Goal: Information Seeking & Learning: Find contact information

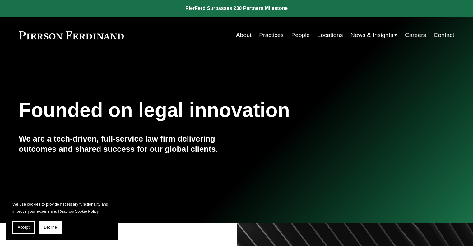
click at [297, 35] on link "People" at bounding box center [300, 35] width 19 height 12
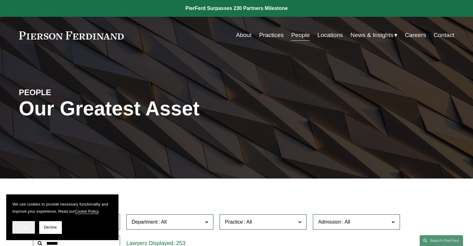
click at [22, 225] on button "Accept" at bounding box center [23, 227] width 22 height 12
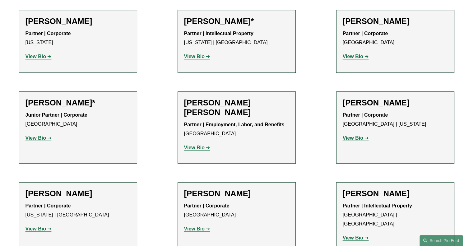
scroll to position [373, 0]
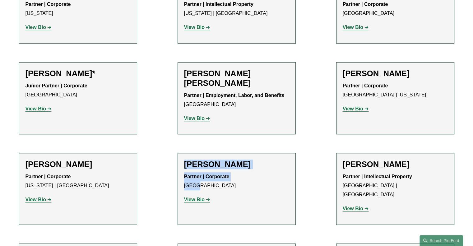
drag, startPoint x: 185, startPoint y: 163, endPoint x: 202, endPoint y: 185, distance: 27.4
click at [202, 185] on div "Radha V. Bachman Partner | Corporate Tampa View Bio Location: Tampa; Department…" at bounding box center [236, 184] width 105 height 50
copy div "Radha V. Bachman Partner | Corporate Tampa"
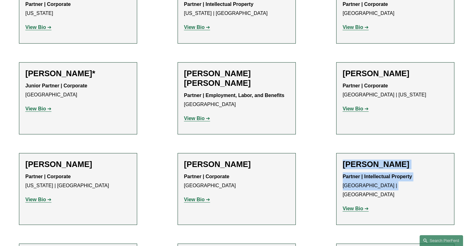
drag, startPoint x: 344, startPoint y: 163, endPoint x: 392, endPoint y: 188, distance: 54.2
click at [392, 188] on div "Christine Baker Partner | Intellectual Property Boston | Los Angeles View Bio L…" at bounding box center [394, 188] width 105 height 58
copy div "Christine Baker Partner | Intellectual Property Boston | Los Angeles"
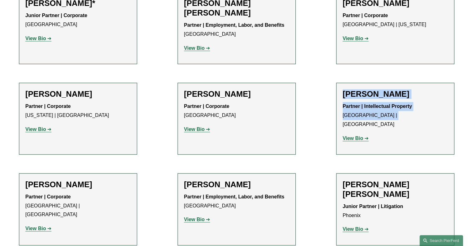
scroll to position [472, 0]
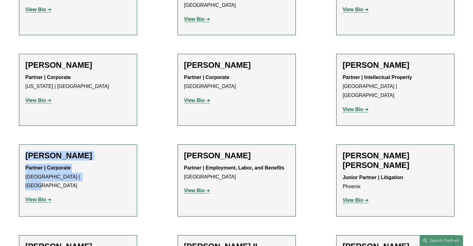
drag, startPoint x: 25, startPoint y: 145, endPoint x: 82, endPoint y: 171, distance: 62.8
click at [82, 171] on li "Michael C. Barnes Partner | Corporate Philadelphia | Wilmington View Bio Locati…" at bounding box center [78, 180] width 118 height 72
copy div "Michael C. Barnes Partner | Corporate Philadelphia | Wilmington"
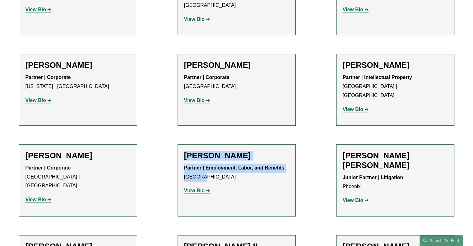
drag, startPoint x: 186, startPoint y: 145, endPoint x: 201, endPoint y: 166, distance: 26.2
click at [201, 166] on div "Sara J. Bass Partner | Employment, Labor, and Benefits Atlanta View Bio Locatio…" at bounding box center [236, 176] width 105 height 50
copy div "Sara J. Bass Partner | Employment, Labor, and Benefits Atlanta"
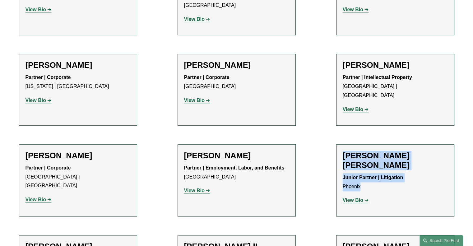
drag, startPoint x: 344, startPoint y: 143, endPoint x: 364, endPoint y: 167, distance: 31.9
click at [364, 167] on div "McCall K. Bauersfeld Junior Partner | Litigation Phoenix View Bio Location: Pho…" at bounding box center [394, 180] width 105 height 59
copy div "McCall K. Bauersfeld Junior Partner | Litigation Phoenix"
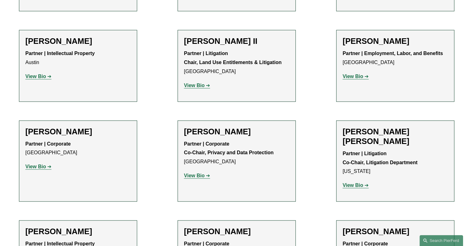
scroll to position [679, 0]
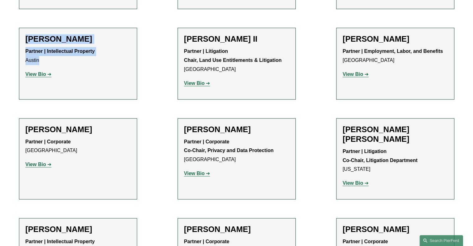
drag, startPoint x: 26, startPoint y: 19, endPoint x: 43, endPoint y: 39, distance: 26.3
click at [43, 39] on div "Ryan Beard Partner | Intellectual Property Austin View Bio Location: Austin; De…" at bounding box center [77, 59] width 105 height 50
copy div "Ryan Beard Partner | Intellectual Property Austin"
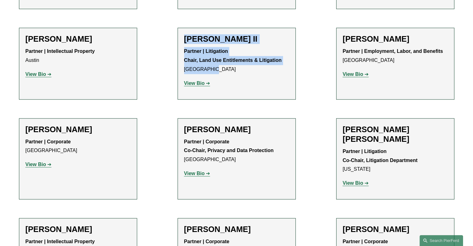
drag, startPoint x: 185, startPoint y: 19, endPoint x: 211, endPoint y: 49, distance: 39.2
click at [211, 49] on div "Paul Beard II Partner | Litigation Chair, Land Use Entitlements & Litigation Lo…" at bounding box center [236, 63] width 105 height 58
copy div "Paul Beard II Partner | Litigation Chair, Land Use Entitlements & Litigation Lo…"
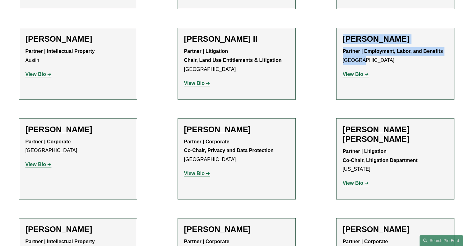
drag, startPoint x: 344, startPoint y: 19, endPoint x: 359, endPoint y: 39, distance: 25.5
click at [359, 39] on div "Gordon M. Berger Partner | Employment, Labor, and Benefits Atlanta View Bio Loc…" at bounding box center [394, 59] width 105 height 50
copy div "Gordon M. Berger Partner | Employment, Labor, and Benefits Atlanta"
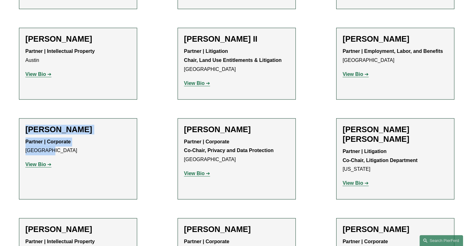
drag, startPoint x: 25, startPoint y: 108, endPoint x: 51, endPoint y: 130, distance: 34.4
click at [51, 130] on div "John Booher Partner | Corporate Palo Alto View Bio Location: Palo Alto; Departm…" at bounding box center [77, 150] width 105 height 50
copy div "John Booher Partner | Corporate Palo Alto"
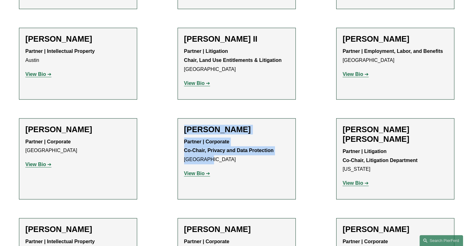
drag, startPoint x: 185, startPoint y: 108, endPoint x: 203, endPoint y: 139, distance: 35.4
click at [203, 139] on div "Kimberly Dempsey Booher Partner | Corporate Co-Chair, Privacy and Data Protecti…" at bounding box center [236, 154] width 105 height 58
copy div "Kimberly Dempsey Booher Partner | Corporate Co-Chair, Privacy and Data Protecti…"
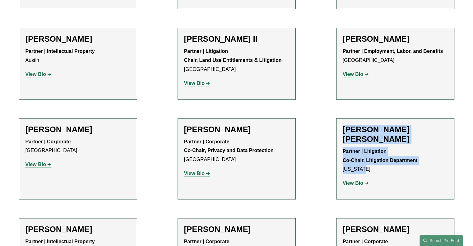
drag, startPoint x: 343, startPoint y: 107, endPoint x: 363, endPoint y: 140, distance: 38.5
click at [363, 140] on div "Christina H. Bost Seaton Partner | Litigation Co-Chair, Litigation Department N…" at bounding box center [394, 159] width 105 height 68
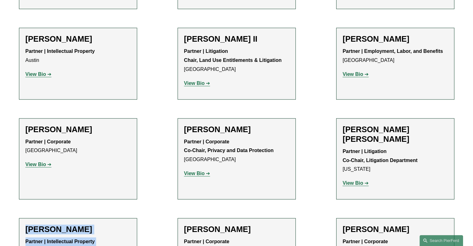
drag, startPoint x: 25, startPoint y: 197, endPoint x: 43, endPoint y: 221, distance: 29.8
click at [43, 224] on div "David Boundy Partner | Intellectual Property Boston View Bio Location: Boston; …" at bounding box center [77, 249] width 105 height 50
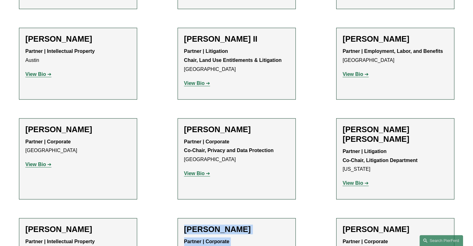
drag, startPoint x: 185, startPoint y: 198, endPoint x: 205, endPoint y: 219, distance: 29.0
click at [205, 224] on div "Benjamin Brickner Partner | Corporate New York View Bio Location: New York; Dep…" at bounding box center [236, 249] width 105 height 50
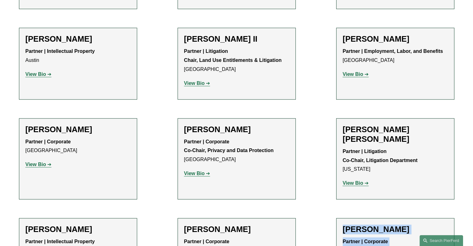
drag, startPoint x: 343, startPoint y: 199, endPoint x: 363, endPoint y: 222, distance: 31.1
click at [363, 224] on div "Lincoln W. Briggs Partner | Corporate New York View Bio Location: New York; Dep…" at bounding box center [394, 249] width 105 height 50
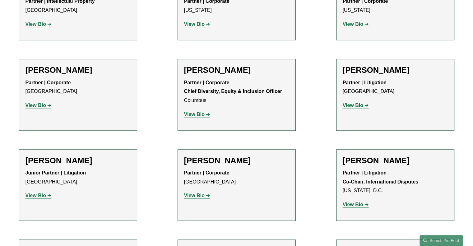
scroll to position [932, 0]
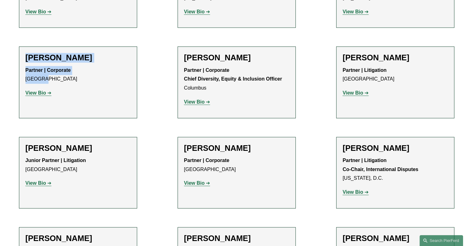
drag, startPoint x: 26, startPoint y: 26, endPoint x: 43, endPoint y: 46, distance: 26.7
click at [43, 53] on div "Dan Brown Partner | Corporate Atlanta View Bio Location: Atlanta; Department: C…" at bounding box center [77, 78] width 105 height 50
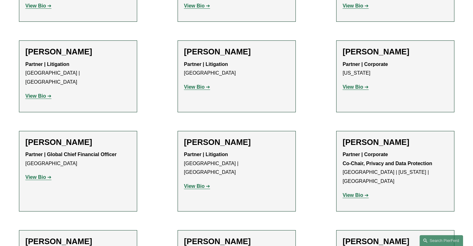
scroll to position [4625, 0]
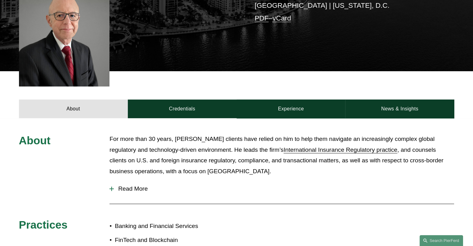
scroll to position [188, 0]
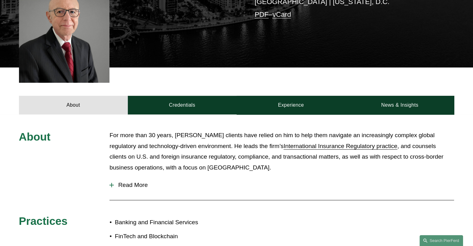
click at [118, 181] on span "Read More" at bounding box center [284, 184] width 340 height 7
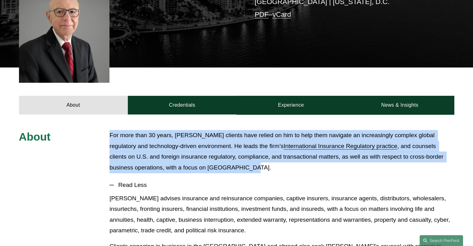
drag, startPoint x: 111, startPoint y: 124, endPoint x: 228, endPoint y: 158, distance: 122.1
click at [228, 158] on p "For more than 30 years, Tom Morante’s clients have relied on him to help them n…" at bounding box center [281, 151] width 344 height 43
copy p "For more than 30 years, Tom Morante’s clients have relied on him to help them n…"
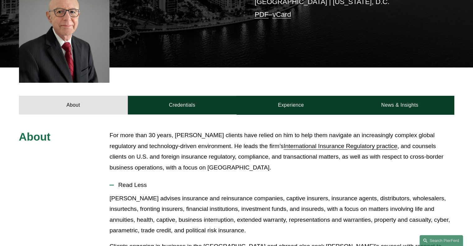
click at [116, 193] on p "Tom advises insurance and reinsurance companies, captive insurers, insurance ag…" at bounding box center [281, 214] width 344 height 43
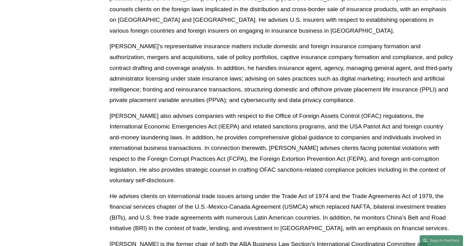
scroll to position [572, 0]
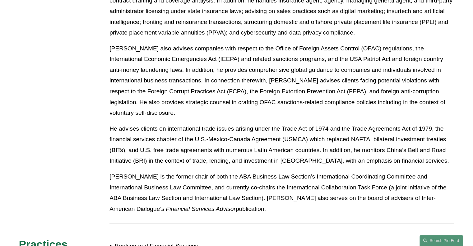
drag, startPoint x: 109, startPoint y: 57, endPoint x: 180, endPoint y: 176, distance: 138.0
click at [180, 176] on div "Tom advises insurance and reinsurance companies, captive insurers, insurance ag…" at bounding box center [281, 14] width 344 height 410
copy div "Tom advises insurance and reinsurance companies, captive insurers, insurance ag…"
click at [67, 152] on div "About For more than 30 years, Tom Morante’s clients have relied on him to help …" at bounding box center [236, 43] width 473 height 595
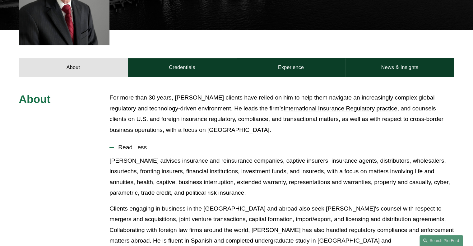
scroll to position [208, 0]
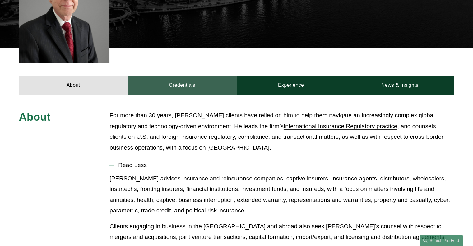
click at [188, 76] on link "Credentials" at bounding box center [182, 85] width 109 height 19
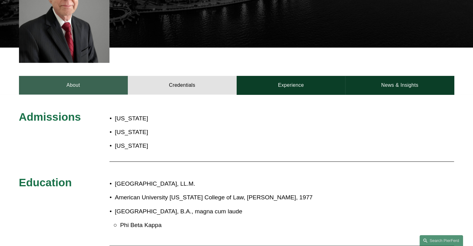
click at [102, 76] on link "About" at bounding box center [73, 85] width 109 height 19
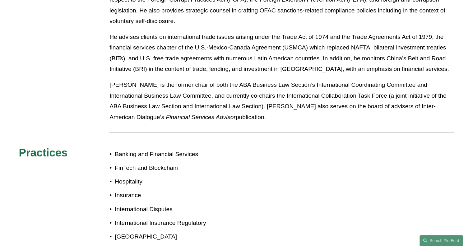
scroll to position [671, 0]
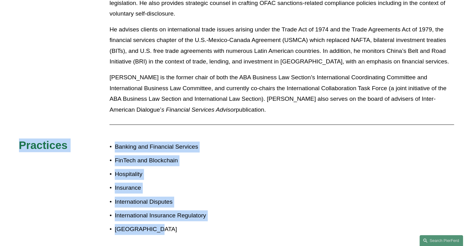
drag, startPoint x: 107, startPoint y: 103, endPoint x: 164, endPoint y: 196, distance: 109.3
copy div "Practices Banking and Financial Services FinTech and Blockchain Hospitality Ins…"
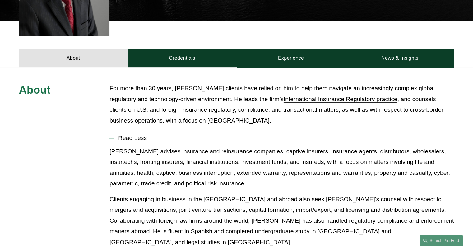
scroll to position [218, 0]
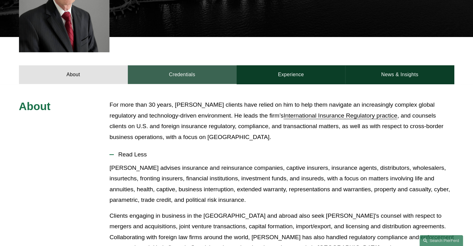
click at [180, 65] on link "Credentials" at bounding box center [182, 74] width 109 height 19
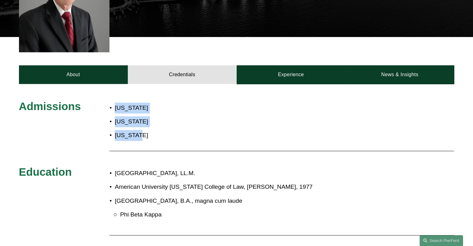
drag, startPoint x: 108, startPoint y: 97, endPoint x: 135, endPoint y: 122, distance: 36.9
copy div "District of Columbia Florida Virginia"
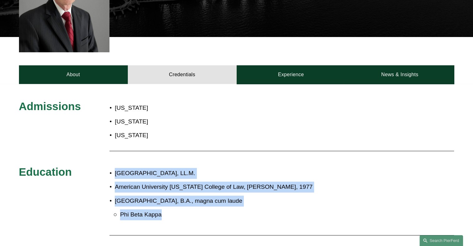
drag, startPoint x: 107, startPoint y: 161, endPoint x: 171, endPoint y: 204, distance: 77.3
copy div "Georgetown University Law Center, LL.M. American University Washington College …"
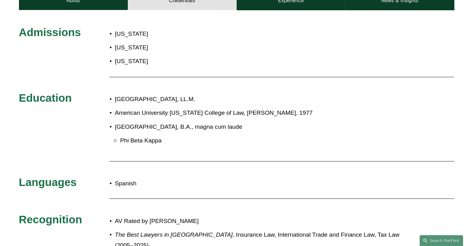
scroll to position [293, 0]
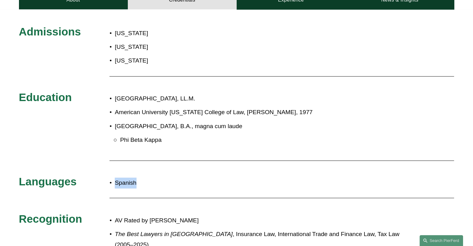
drag, startPoint x: 144, startPoint y: 174, endPoint x: 80, endPoint y: 167, distance: 64.7
copy div "s Spanish"
click at [66, 212] on span "Recognition" at bounding box center [50, 218] width 63 height 12
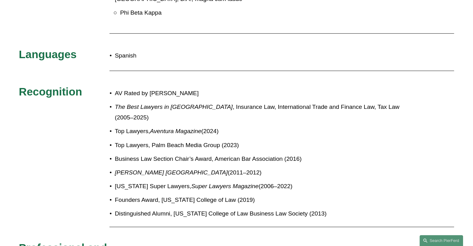
scroll to position [417, 0]
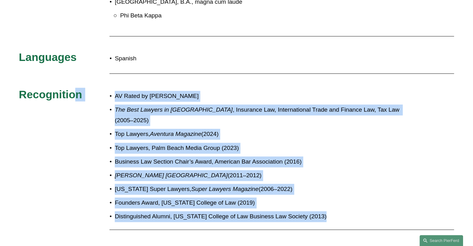
drag, startPoint x: 336, startPoint y: 192, endPoint x: 76, endPoint y: 85, distance: 281.5
copy div "n AV Rated by Martindale-Hubbell The Best Lawyers in America , Insurance Law, I…"
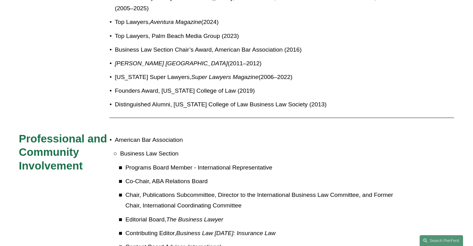
scroll to position [560, 0]
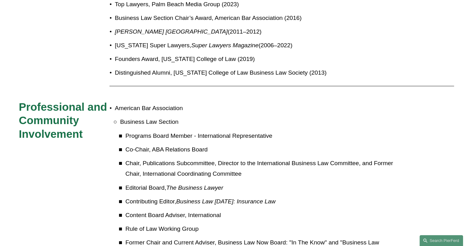
click at [10, 146] on div "Admissions District of Columbia Florida Virginia Education Georgetown Universit…" at bounding box center [236, 134] width 473 height 754
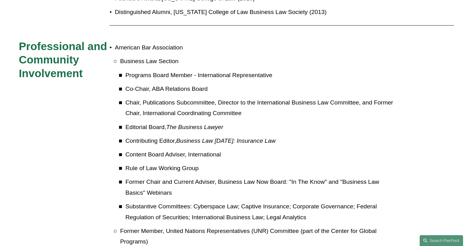
scroll to position [609, 0]
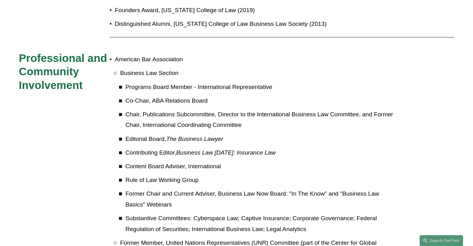
drag, startPoint x: 256, startPoint y: 179, endPoint x: 80, endPoint y: 64, distance: 210.8
click at [80, 64] on div "Admissions District of Columbia Florida Virginia Education Georgetown Universit…" at bounding box center [236, 85] width 473 height 754
copy div "t American Bar Association Business Law Section Programs Board Member - Interna…"
click at [79, 120] on div "Admissions District of Columbia Florida Virginia Education Georgetown Universit…" at bounding box center [236, 85] width 473 height 754
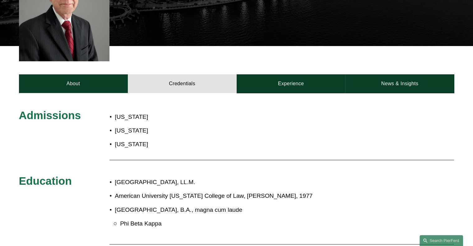
scroll to position [196, 0]
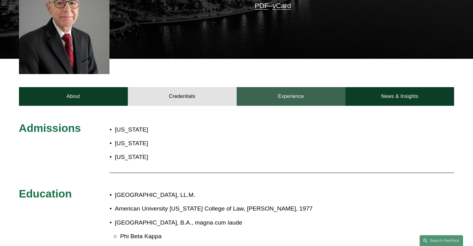
click at [269, 89] on link "Experience" at bounding box center [290, 96] width 109 height 19
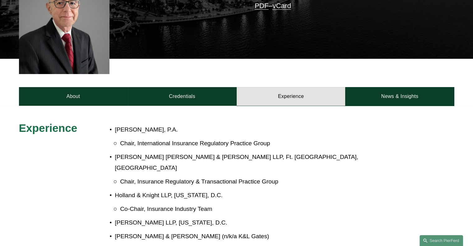
click at [70, 129] on div "Experience" at bounding box center [64, 130] width 91 height 19
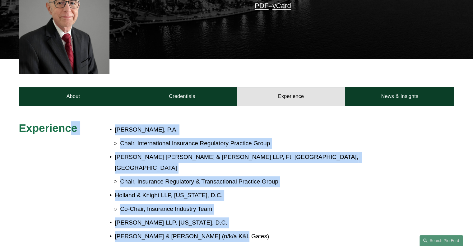
drag, startPoint x: 226, startPoint y: 215, endPoint x: 72, endPoint y: 118, distance: 182.5
copy div "e Carlton Fields, P.A. Chair, International Insurance Regulatory Practice Group…"
click at [85, 125] on h3 "Experience" at bounding box center [64, 128] width 91 height 14
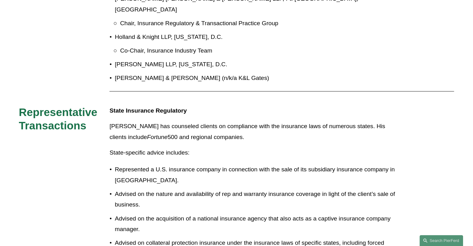
scroll to position [359, 0]
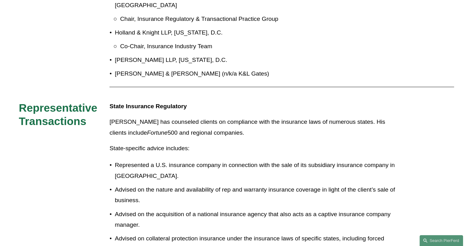
click at [115, 160] on p "Represented a U.S. insurance company in connection with the sale of its subsidi…" at bounding box center [257, 170] width 285 height 21
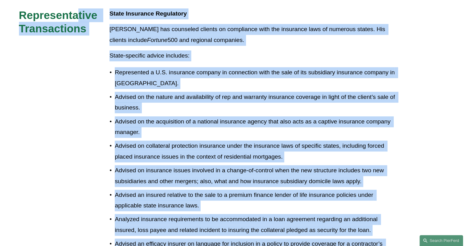
scroll to position [449, 0]
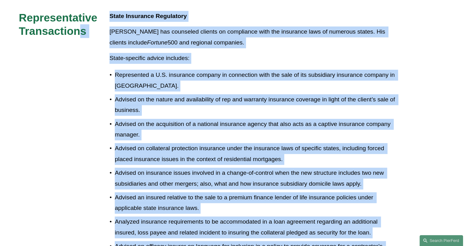
drag, startPoint x: 145, startPoint y: 174, endPoint x: 78, endPoint y: 18, distance: 169.2
copy div "s State Insurance Regulatory Tom has counseled clients on compliance with the i…"
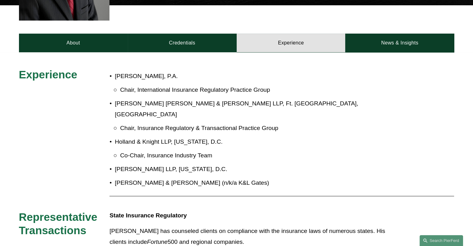
scroll to position [237, 0]
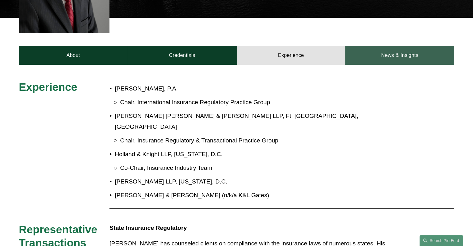
click at [385, 46] on link "News & Insights" at bounding box center [399, 55] width 109 height 19
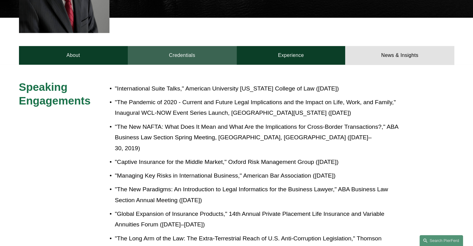
click at [186, 49] on link "Credentials" at bounding box center [182, 55] width 109 height 19
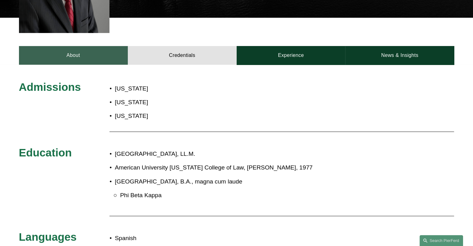
click at [53, 46] on link "About" at bounding box center [73, 55] width 109 height 19
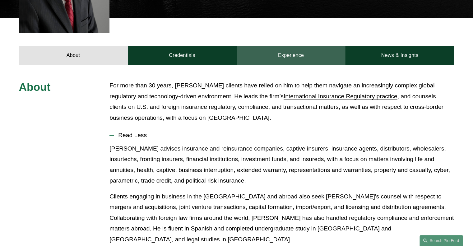
click at [299, 46] on link "Experience" at bounding box center [290, 55] width 109 height 19
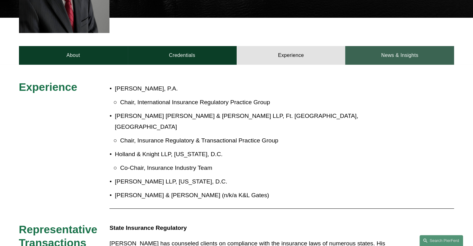
click at [372, 46] on link "News & Insights" at bounding box center [399, 55] width 109 height 19
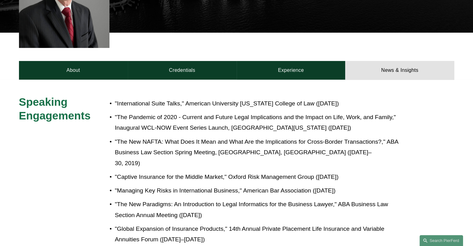
scroll to position [213, 0]
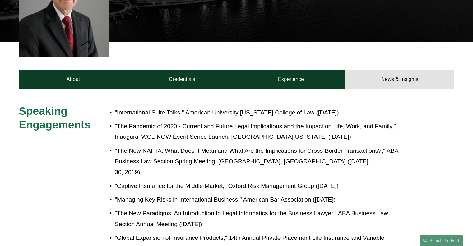
drag, startPoint x: 283, startPoint y: 107, endPoint x: 84, endPoint y: 113, distance: 199.5
click at [81, 116] on span "Speaking Engagements" at bounding box center [55, 118] width 72 height 26
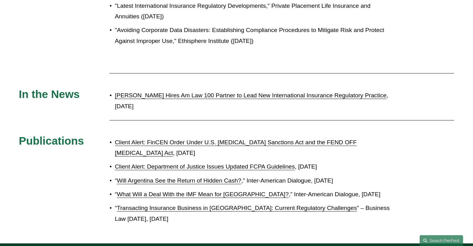
scroll to position [599, 0]
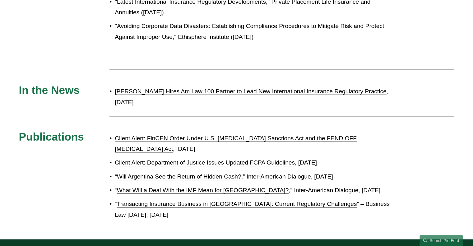
drag, startPoint x: 150, startPoint y: 95, endPoint x: 104, endPoint y: 84, distance: 46.9
drag, startPoint x: 149, startPoint y: 94, endPoint x: 75, endPoint y: 80, distance: 75.8
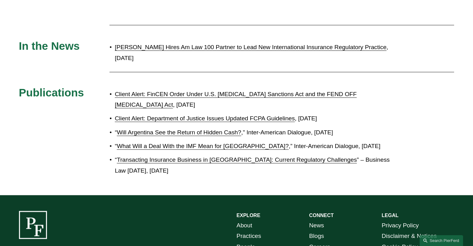
scroll to position [635, 0]
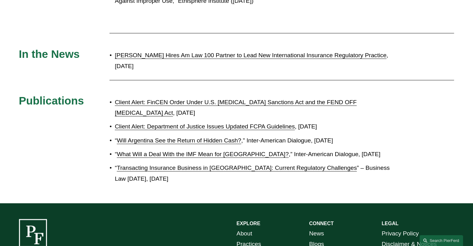
drag, startPoint x: 170, startPoint y: 170, endPoint x: 79, endPoint y: 90, distance: 121.3
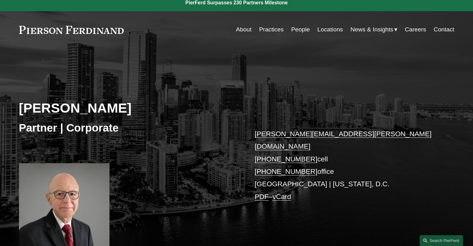
scroll to position [0, 0]
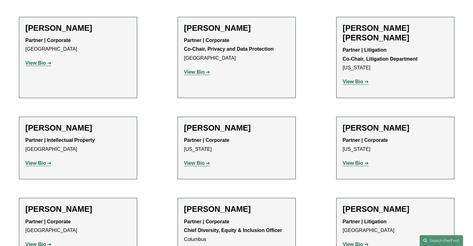
scroll to position [764, 0]
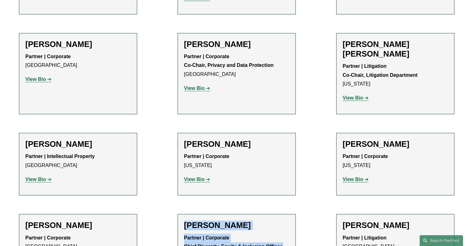
drag, startPoint x: 184, startPoint y: 194, endPoint x: 208, endPoint y: 227, distance: 40.7
click at [208, 227] on div "Edmund F. Brown Partner | Corporate Chief Diversity, Equity & Inclusion Officer…" at bounding box center [236, 249] width 105 height 58
copy div "Edmund F. Brown Partner | Corporate Chief Diversity, Equity & Inclusion Officer…"
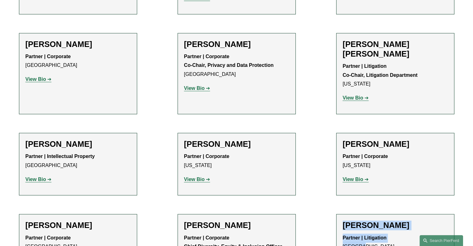
drag, startPoint x: 344, startPoint y: 195, endPoint x: 359, endPoint y: 217, distance: 26.3
click at [359, 220] on div "Marquetta J. Bryan Partner | Litigation Atlanta View Bio Location: Atlanta; Dep…" at bounding box center [394, 245] width 105 height 50
copy div "Marquetta J. Bryan Partner | Litigation Atlanta"
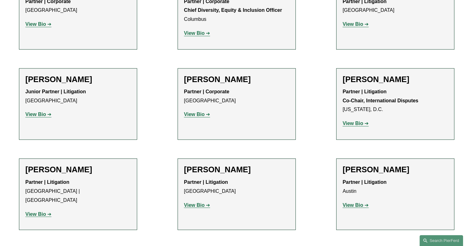
scroll to position [1013, 0]
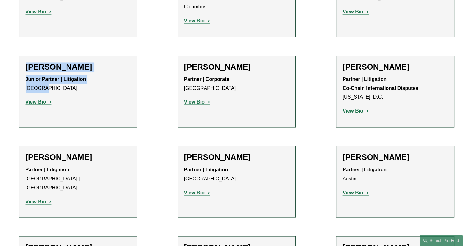
drag, startPoint x: 26, startPoint y: 36, endPoint x: 50, endPoint y: 57, distance: 31.7
click at [50, 62] on div "Kaitlyn Bryniarski Junior Partner | Litigation Chicago View Bio Location: Chica…" at bounding box center [77, 87] width 105 height 50
copy div "Kaitlyn Bryniarski Junior Partner | Litigation Chicago"
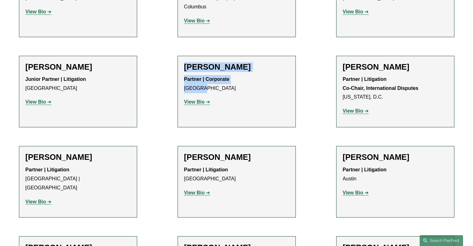
drag, startPoint x: 185, startPoint y: 35, endPoint x: 203, endPoint y: 59, distance: 29.9
click at [203, 62] on div "Wayne P. Bunch Jr. Partner | Corporate Houston View Bio Location: Houston; Depa…" at bounding box center [236, 87] width 105 height 50
copy div "Wayne P. Bunch Jr. Partner | Corporate Houston"
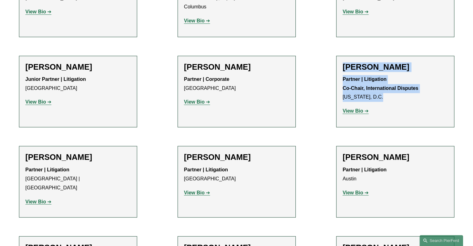
drag, startPoint x: 343, startPoint y: 34, endPoint x: 386, endPoint y: 64, distance: 52.1
click at [386, 64] on div "Gene M. Burd Partner | Litigation Co-Chair, International Disputes Washington, …" at bounding box center [394, 91] width 105 height 58
copy div "Gene M. Burd Partner | Litigation Co-Chair, International Disputes Washington, …"
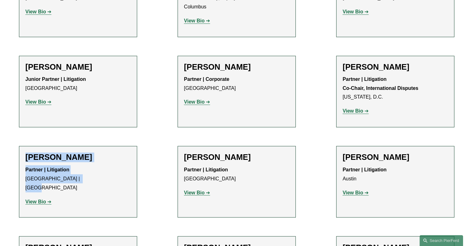
drag, startPoint x: 26, startPoint y: 126, endPoint x: 94, endPoint y: 151, distance: 72.4
click at [94, 152] on div "Maura L. Burke Partner | Litigation Wilmington | Philadelphia View Bio Location…" at bounding box center [77, 181] width 105 height 58
copy div "Maura L. Burke Partner | Litigation Wilmington | Philadelphia"
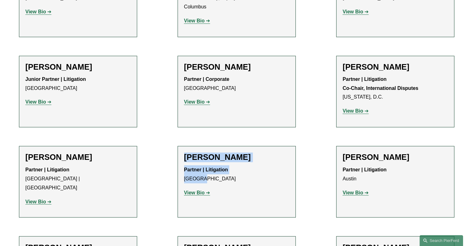
drag, startPoint x: 185, startPoint y: 126, endPoint x: 206, endPoint y: 147, distance: 29.4
click at [206, 152] on div "Randy Burton Partner | Litigation Houston View Bio Location: Houston; Departmen…" at bounding box center [236, 177] width 105 height 50
copy div "Randy Burton Partner | Litigation Houston"
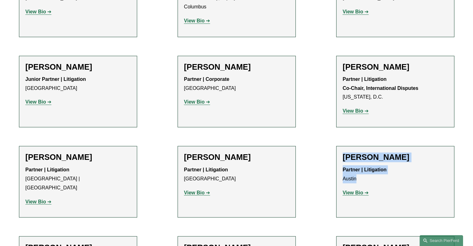
drag, startPoint x: 344, startPoint y: 126, endPoint x: 359, endPoint y: 148, distance: 26.5
click at [359, 152] on div "Bradley B. Bush Partner | Litigation Austin View Bio Location: Austin; Departme…" at bounding box center [394, 177] width 105 height 50
copy div "Bradley B. Bush Partner | Litigation Austin"
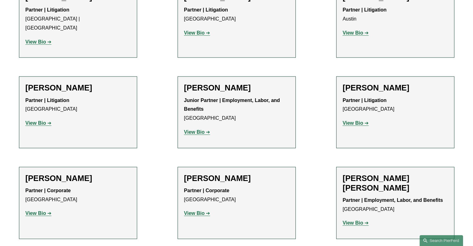
scroll to position [1174, 0]
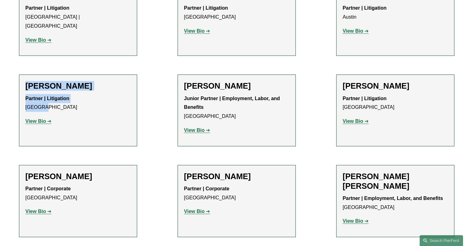
drag, startPoint x: 26, startPoint y: 45, endPoint x: 48, endPoint y: 67, distance: 31.4
click at [48, 81] on div "Vincent Bushnell Partner | Litigation Atlanta View Bio Location: Atlanta; Depar…" at bounding box center [77, 106] width 105 height 50
copy div "Vincent Bushnell Partner | Litigation Atlanta"
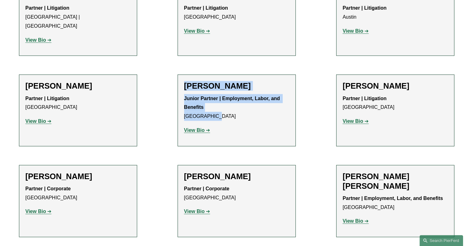
drag, startPoint x: 186, startPoint y: 45, endPoint x: 211, endPoint y: 76, distance: 39.7
click at [211, 81] on div "Allison M. Bustin Junior Partner | Employment, Labor, and Benefits Philadelphia…" at bounding box center [236, 110] width 105 height 58
copy div "Allison M. Bustin Junior Partner | Employment, Labor, and Benefits Philadelphia"
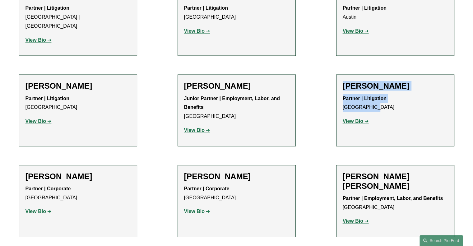
drag, startPoint x: 344, startPoint y: 45, endPoint x: 374, endPoint y: 69, distance: 38.2
click at [374, 81] on div "Kevin M. Buttery Partner | Litigation Philadelphia View Bio Location: Philadelp…" at bounding box center [394, 106] width 105 height 50
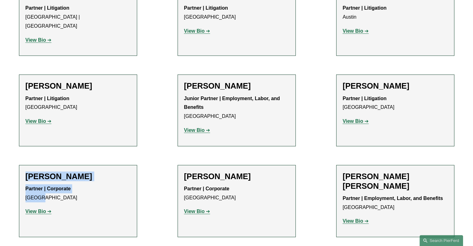
drag, startPoint x: 25, startPoint y: 136, endPoint x: 47, endPoint y: 157, distance: 29.9
click at [47, 171] on div "Peter J. Cahill Partner | Corporate Boston View Bio Location: Boston; Departmen…" at bounding box center [77, 196] width 105 height 50
click at [93, 171] on h2 "Peter J. Cahill" at bounding box center [77, 176] width 105 height 10
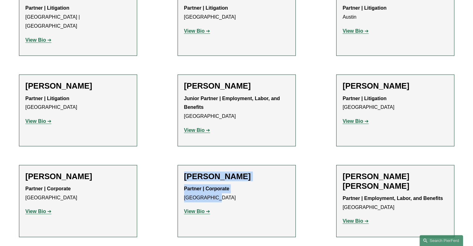
drag, startPoint x: 185, startPoint y: 135, endPoint x: 212, endPoint y: 157, distance: 34.0
click at [212, 171] on div "Sekou Campbell Partner | Corporate Philadelphia View Bio Location: Philadelphia…" at bounding box center [236, 196] width 105 height 50
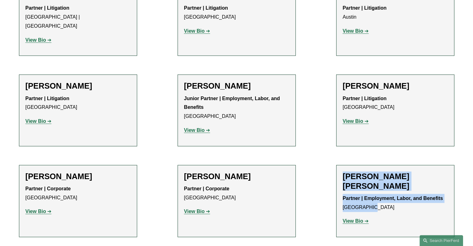
drag, startPoint x: 343, startPoint y: 135, endPoint x: 370, endPoint y: 158, distance: 35.1
click at [370, 171] on div "Adriana Cara Partner | Employment, Labor, and Benefits Los Angeles View Bio Loc…" at bounding box center [394, 200] width 105 height 59
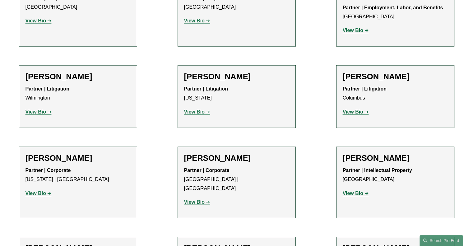
scroll to position [1369, 0]
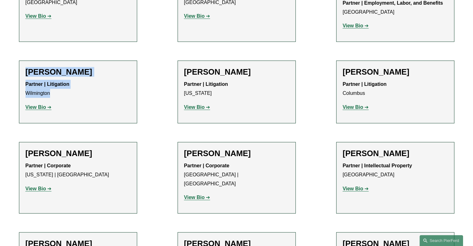
drag, startPoint x: 26, startPoint y: 23, endPoint x: 58, endPoint y: 45, distance: 38.4
click at [58, 67] on div "Jeffrey Carbino Partner | Litigation Wilmington View Bio Location: Wilmington; …" at bounding box center [77, 92] width 105 height 50
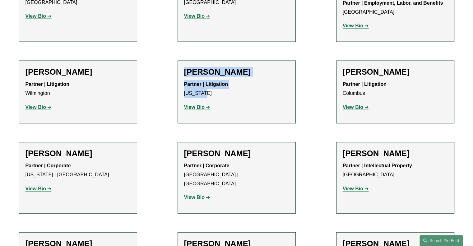
drag, startPoint x: 185, startPoint y: 22, endPoint x: 208, endPoint y: 45, distance: 32.3
click at [208, 67] on div "Aurora Cassirer Partner | Litigation New York View Bio Location: New York; Depa…" at bounding box center [236, 92] width 105 height 50
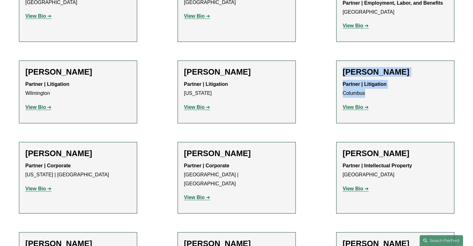
drag, startPoint x: 345, startPoint y: 23, endPoint x: 364, endPoint y: 43, distance: 28.1
click at [364, 67] on div "Adam Chaudry Partner | Litigation Columbus View Bio Location: Columbus; Departm…" at bounding box center [394, 92] width 105 height 50
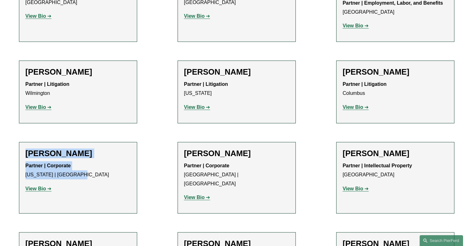
drag, startPoint x: 26, startPoint y: 103, endPoint x: 85, endPoint y: 125, distance: 62.1
click at [85, 148] on div "David H. Chidekel Partner | Corporate New York | Los Angeles View Bio Location:…" at bounding box center [77, 173] width 105 height 50
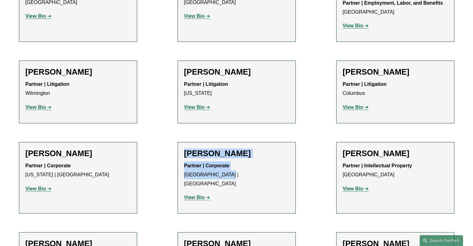
drag, startPoint x: 184, startPoint y: 103, endPoint x: 219, endPoint y: 125, distance: 40.9
click at [219, 148] on div "Melissa M. Choe Partner | Corporate Atlanta | Seattle View Bio Location: Atlant…" at bounding box center [236, 177] width 105 height 58
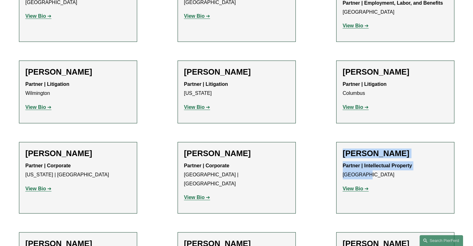
drag, startPoint x: 344, startPoint y: 103, endPoint x: 364, endPoint y: 125, distance: 29.7
click at [364, 148] on div "Greg Chopskie Partner | Intellectual Property Palo Alto View Bio Location: Palo…" at bounding box center [394, 173] width 105 height 50
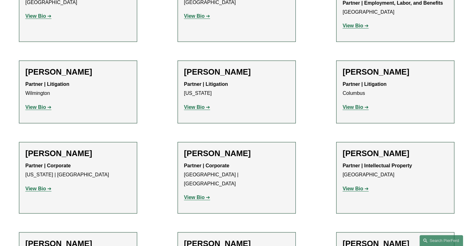
drag, startPoint x: 27, startPoint y: 184, endPoint x: 71, endPoint y: 220, distance: 56.8
drag, startPoint x: 184, startPoint y: 184, endPoint x: 209, endPoint y: 204, distance: 32.0
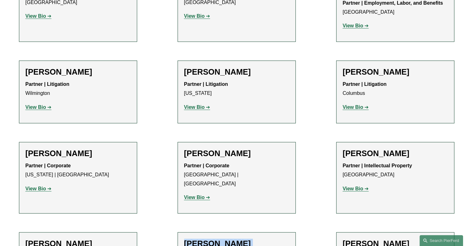
drag, startPoint x: 344, startPoint y: 185, endPoint x: 368, endPoint y: 209, distance: 34.3
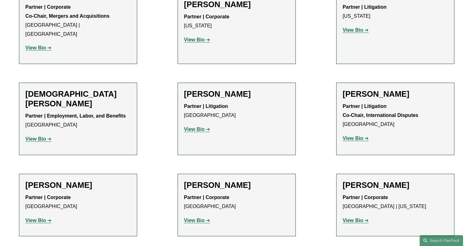
scroll to position [1630, 0]
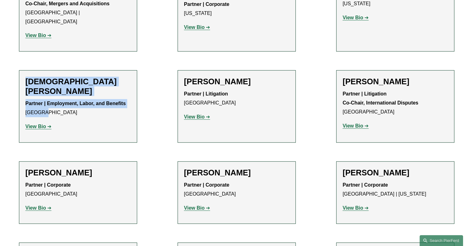
drag, startPoint x: 26, startPoint y: 15, endPoint x: 45, endPoint y: 36, distance: 28.6
click at [45, 77] on div "Christi L. Coleman Partner | Employment, Labor, and Benefits Chicago View Bio L…" at bounding box center [77, 106] width 105 height 59
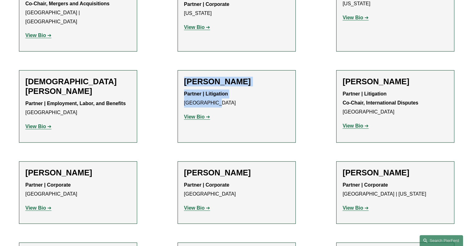
drag, startPoint x: 184, startPoint y: 12, endPoint x: 210, endPoint y: 37, distance: 36.0
click at [210, 77] on div "Robert L. Collings Partner | Litigation Philadelphia View Bio Location: Philade…" at bounding box center [236, 102] width 105 height 50
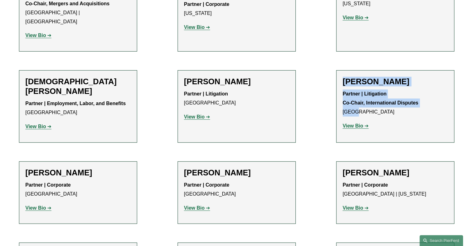
drag, startPoint x: 342, startPoint y: 12, endPoint x: 356, endPoint y: 43, distance: 33.5
click at [356, 77] on div "Tiffany N. Comprés Partner | Litigation Co-Chair, International Disputes Miami …" at bounding box center [394, 106] width 105 height 58
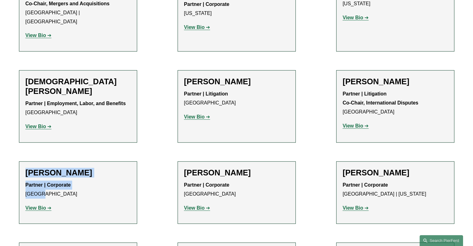
drag, startPoint x: 25, startPoint y: 103, endPoint x: 40, endPoint y: 125, distance: 27.2
click at [40, 168] on div "Brian Connelly Partner | Corporate Boston View Bio Location: Boston; Department…" at bounding box center [77, 193] width 105 height 50
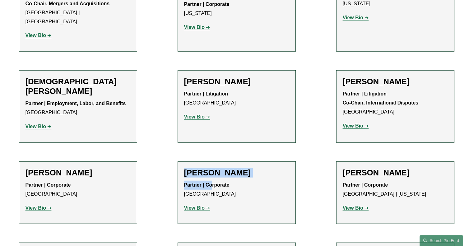
drag, startPoint x: 184, startPoint y: 103, endPoint x: 211, endPoint y: 121, distance: 32.5
click at [211, 168] on div "Jay Coogan Partner | Corporate Philadelphia View Bio Location: Philadelphia; De…" at bounding box center [236, 193] width 105 height 50
click at [185, 168] on h2 "Jay Coogan" at bounding box center [236, 173] width 105 height 10
drag, startPoint x: 184, startPoint y: 104, endPoint x: 214, endPoint y: 127, distance: 37.3
click at [214, 168] on div "Jay Coogan Partner | Corporate Philadelphia View Bio Location: Philadelphia; De…" at bounding box center [236, 193] width 105 height 50
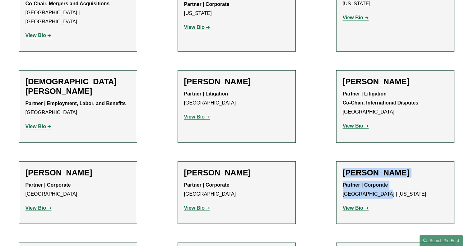
drag, startPoint x: 342, startPoint y: 104, endPoint x: 385, endPoint y: 126, distance: 48.9
click at [385, 161] on li "Ahpaly Coradin Partner | Corporate Miami | New York View Bio Location: Miami; L…" at bounding box center [395, 192] width 118 height 63
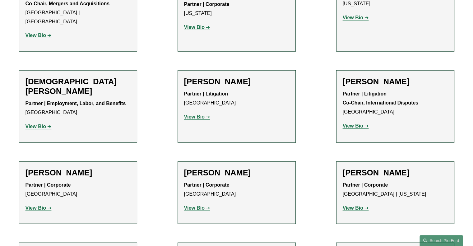
drag, startPoint x: 26, startPoint y: 185, endPoint x: 62, endPoint y: 207, distance: 42.5
drag, startPoint x: 184, startPoint y: 185, endPoint x: 209, endPoint y: 205, distance: 31.8
drag, startPoint x: 343, startPoint y: 186, endPoint x: 399, endPoint y: 208, distance: 59.6
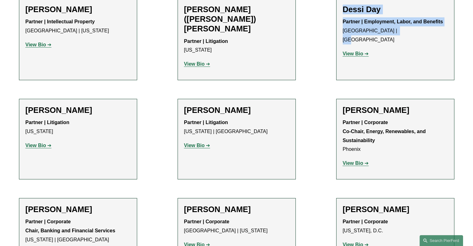
scroll to position [1887, 0]
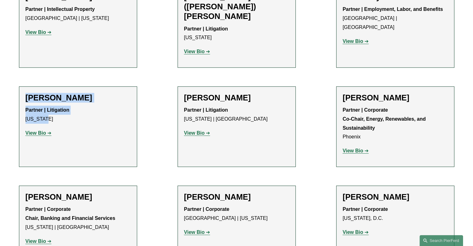
drag, startPoint x: 25, startPoint y: 8, endPoint x: 46, endPoint y: 35, distance: 33.9
click at [46, 93] on div "Matthew C. DeFrancesco Partner | Litigation New York View Bio Location: New Yor…" at bounding box center [77, 118] width 105 height 50
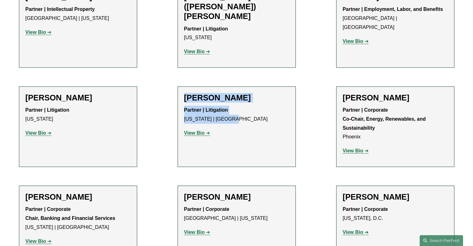
drag, startPoint x: 186, startPoint y: 8, endPoint x: 230, endPoint y: 29, distance: 48.4
click at [230, 93] on div "Michael C. Delaney Partner | Litigation New York | Princeton View Bio Location:…" at bounding box center [236, 118] width 105 height 50
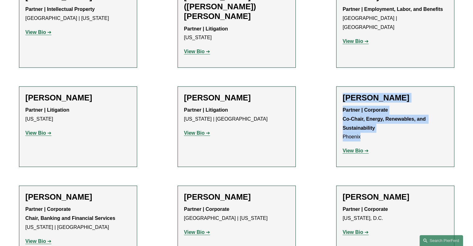
drag, startPoint x: 341, startPoint y: 10, endPoint x: 360, endPoint y: 48, distance: 42.7
click at [360, 86] on li "Liz Delnegro Partner | Corporate Co-Chair, Energy, Renewables, and Sustainabili…" at bounding box center [395, 126] width 118 height 80
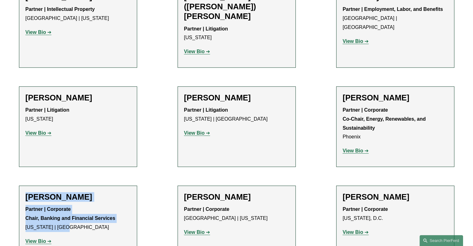
drag, startPoint x: 25, startPoint y: 108, endPoint x: 70, endPoint y: 141, distance: 55.9
click at [70, 192] on div "Stephen J. Di Cioccio Partner | Corporate Chair, Banking and Financial Services…" at bounding box center [77, 221] width 105 height 58
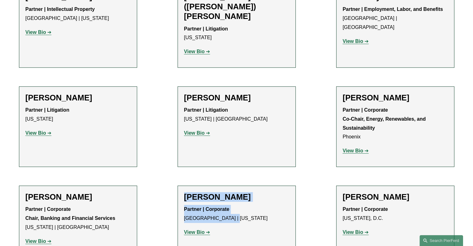
drag, startPoint x: 185, startPoint y: 108, endPoint x: 236, endPoint y: 131, distance: 56.7
click at [236, 192] on div "Troy Doll Partner | Corporate Princeton | New York View Bio Location: Princeton…" at bounding box center [236, 217] width 105 height 50
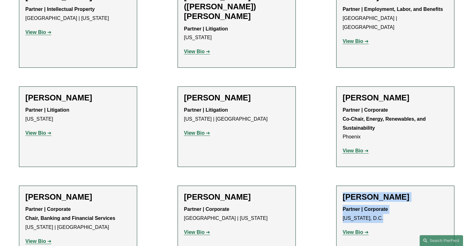
drag, startPoint x: 344, startPoint y: 110, endPoint x: 384, endPoint y: 131, distance: 45.2
click at [384, 192] on div "Jack Drogin Partner | Corporate Washington, D.C. View Bio Location: Washington,…" at bounding box center [394, 217] width 105 height 50
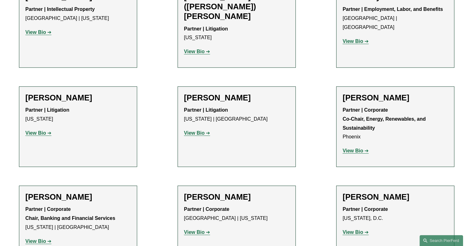
drag, startPoint x: 27, startPoint y: 200, endPoint x: 53, endPoint y: 228, distance: 38.7
drag, startPoint x: 185, startPoint y: 198, endPoint x: 214, endPoint y: 217, distance: 34.6
drag, startPoint x: 344, startPoint y: 197, endPoint x: 363, endPoint y: 221, distance: 31.1
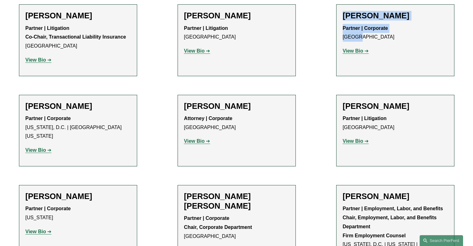
scroll to position [2160, 0]
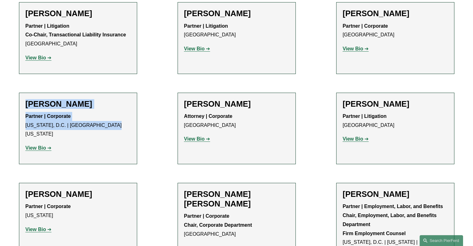
drag, startPoint x: 26, startPoint y: 13, endPoint x: 107, endPoint y: 38, distance: 85.1
click at [107, 99] on div "Paul D. Economon Partner | Corporate Washington, D.C. | Northern Virginia View …" at bounding box center [77, 128] width 105 height 58
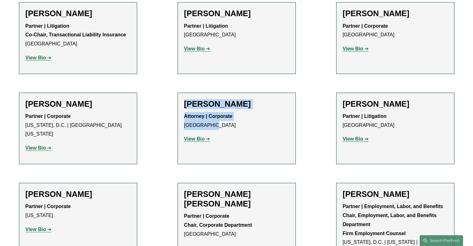
drag, startPoint x: 185, startPoint y: 15, endPoint x: 212, endPoint y: 36, distance: 34.5
click at [212, 99] on div "Barbara Efraim Attorney | Corporate Los Angeles View Bio Location: Los Angeles;…" at bounding box center [236, 124] width 105 height 50
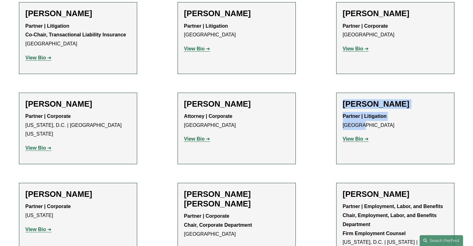
drag, startPoint x: 344, startPoint y: 15, endPoint x: 363, endPoint y: 36, distance: 28.2
click at [363, 99] on div "Eugene Egdorf Partner | Litigation Houston View Bio Location: Houston; Departme…" at bounding box center [394, 124] width 105 height 50
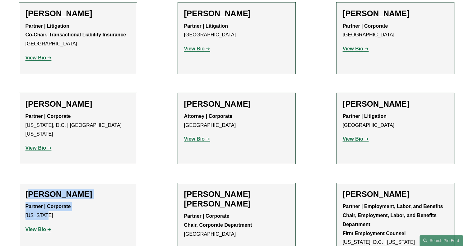
drag, startPoint x: 28, startPoint y: 96, endPoint x: 46, endPoint y: 118, distance: 28.2
click at [46, 189] on div "Yvonne Elosiebo Partner | Corporate New York View Bio Location: New York; Depar…" at bounding box center [77, 214] width 105 height 50
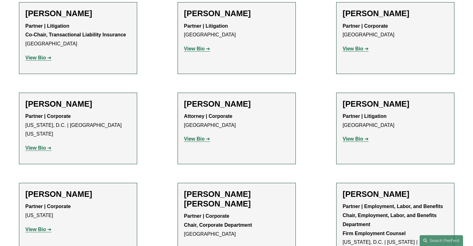
click at [24, 183] on li "Yvonne Elosiebo Partner | Corporate New York View Bio Location: New York; Depar…" at bounding box center [78, 232] width 118 height 98
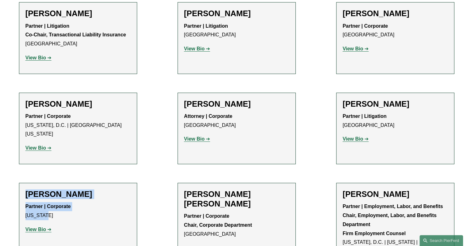
drag, startPoint x: 25, startPoint y: 95, endPoint x: 49, endPoint y: 119, distance: 33.2
click at [49, 189] on div "Yvonne Elosiebo Partner | Corporate New York View Bio Location: New York; Depar…" at bounding box center [77, 214] width 105 height 50
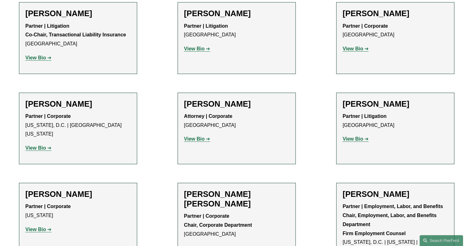
click at [70, 202] on div "Partner | Corporate New York View Bio Location: New York; Department: Corporate…" at bounding box center [77, 218] width 105 height 32
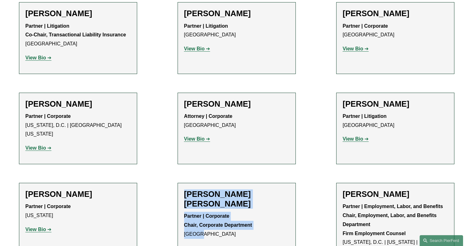
drag, startPoint x: 185, startPoint y: 96, endPoint x: 209, endPoint y: 125, distance: 37.2
click at [209, 189] on div "Weatherly Ralph Emans Partner | Corporate Chair, Corporate Department Boston Vi…" at bounding box center [236, 223] width 105 height 68
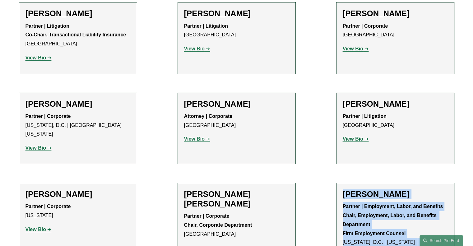
drag, startPoint x: 342, startPoint y: 95, endPoint x: 449, endPoint y: 147, distance: 118.7
click at [449, 183] on li "Amy Epstein Gluck Partner | Employment, Labor, and Benefits Chair, Employment, …" at bounding box center [395, 232] width 118 height 98
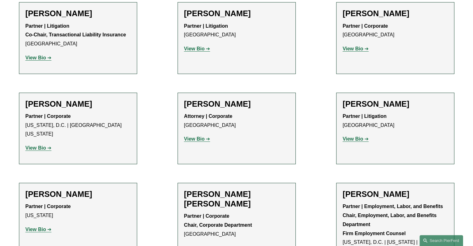
drag, startPoint x: 27, startPoint y: 204, endPoint x: 50, endPoint y: 225, distance: 30.6
drag, startPoint x: 186, startPoint y: 205, endPoint x: 260, endPoint y: 223, distance: 76.3
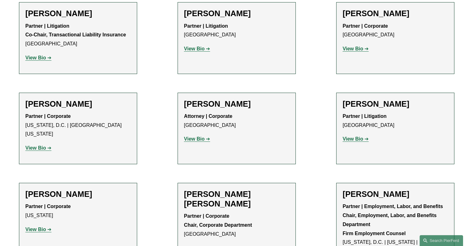
drag, startPoint x: 185, startPoint y: 203, endPoint x: 292, endPoint y: 230, distance: 110.3
drag, startPoint x: 344, startPoint y: 203, endPoint x: 365, endPoint y: 237, distance: 39.2
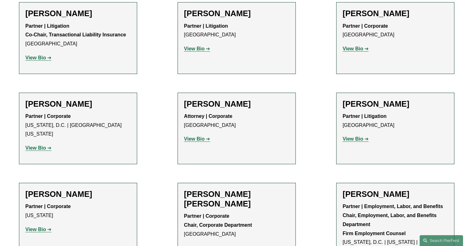
drag, startPoint x: 341, startPoint y: 203, endPoint x: 371, endPoint y: 235, distance: 43.3
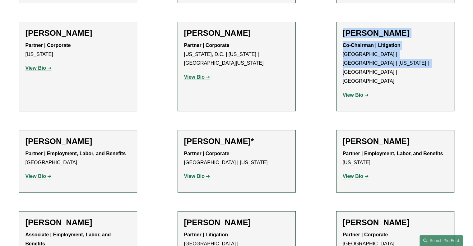
scroll to position [2442, 0]
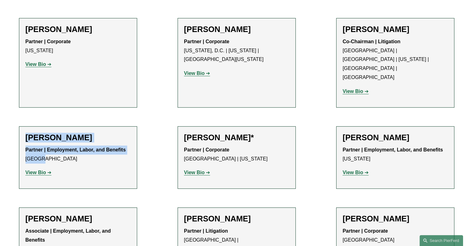
drag, startPoint x: 27, startPoint y: 12, endPoint x: 46, endPoint y: 34, distance: 28.8
click at [46, 133] on div "Peter Finding Partner | Employment, Labor, and Benefits London View Bio Locatio…" at bounding box center [77, 158] width 105 height 50
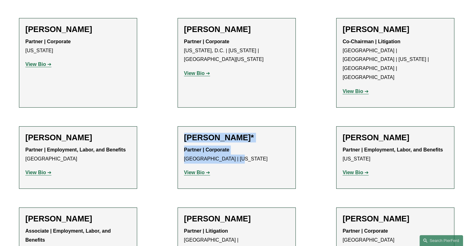
drag, startPoint x: 186, startPoint y: 14, endPoint x: 242, endPoint y: 38, distance: 61.1
click at [242, 133] on div "Alison Finley* Partner | Corporate Los Angeles | New York View Bio Location: Lo…" at bounding box center [236, 158] width 105 height 50
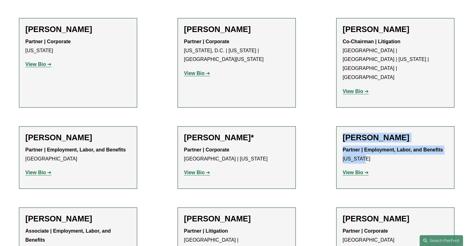
drag, startPoint x: 344, startPoint y: 11, endPoint x: 366, endPoint y: 36, distance: 33.4
click at [366, 133] on div "Kyle Flaherty Partner | Employment, Labor, and Benefits New York View Bio Locat…" at bounding box center [394, 158] width 105 height 50
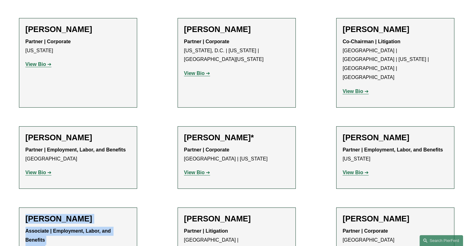
drag, startPoint x: 25, startPoint y: 94, endPoint x: 43, endPoint y: 126, distance: 37.4
click at [43, 214] on div "Sophie Fletcher Watson Associate | Employment, Labor, and Benefits London View …" at bounding box center [77, 243] width 105 height 58
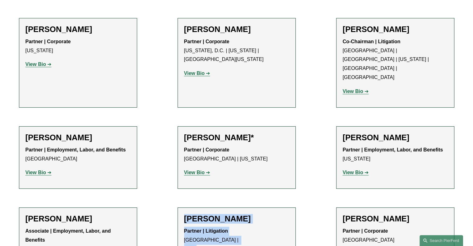
drag, startPoint x: 184, startPoint y: 94, endPoint x: 237, endPoint y: 117, distance: 58.3
click at [237, 214] on div "Eric B. Freedman Partner | Litigation Philadelphia | Princeton View Bio Locatio…" at bounding box center [236, 243] width 105 height 58
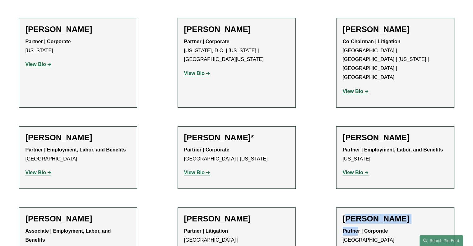
drag, startPoint x: 345, startPoint y: 93, endPoint x: 357, endPoint y: 111, distance: 21.9
click at [357, 214] on div "Jamil French Partner | Corporate Miami View Bio Location: Miami; Department: Co…" at bounding box center [394, 239] width 105 height 50
drag, startPoint x: 343, startPoint y: 95, endPoint x: 356, endPoint y: 116, distance: 24.1
click at [356, 214] on div "Jamil French Partner | Corporate Miami View Bio Location: Miami; Department: Co…" at bounding box center [394, 239] width 105 height 50
drag, startPoint x: 26, startPoint y: 186, endPoint x: 44, endPoint y: 206, distance: 26.4
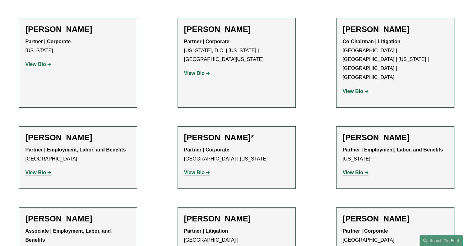
drag, startPoint x: 185, startPoint y: 183, endPoint x: 226, endPoint y: 206, distance: 47.3
drag, startPoint x: 341, startPoint y: 183, endPoint x: 369, endPoint y: 205, distance: 35.2
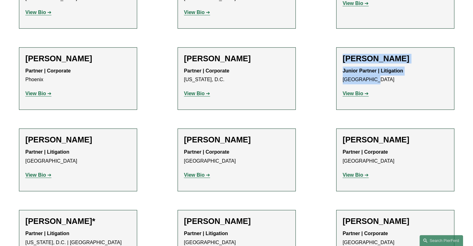
scroll to position [2694, 0]
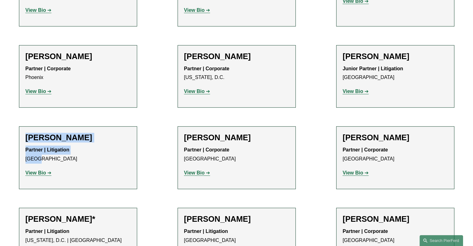
drag, startPoint x: 26, startPoint y: 14, endPoint x: 50, endPoint y: 33, distance: 30.5
click at [50, 133] on div "Charles Geitner Partner | Litigation Tampa View Bio Location: Tampa; Department…" at bounding box center [77, 158] width 105 height 50
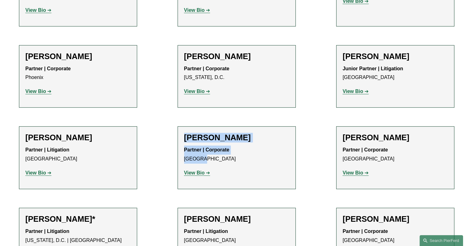
drag, startPoint x: 184, startPoint y: 12, endPoint x: 203, endPoint y: 35, distance: 30.2
click at [203, 133] on div "Tyler Giles Partner | Corporate Atlanta View Bio Location: Atlanta; Department:…" at bounding box center [236, 158] width 105 height 50
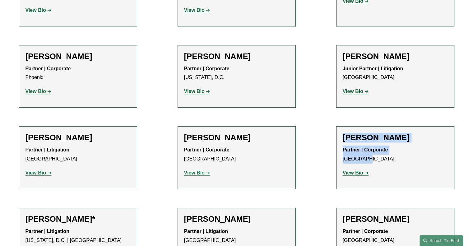
drag, startPoint x: 343, startPoint y: 12, endPoint x: 371, endPoint y: 34, distance: 35.2
click at [371, 133] on div "Kevin Gluntz Partner | Corporate Cleveland View Bio Location: Cleveland; Depart…" at bounding box center [394, 158] width 105 height 50
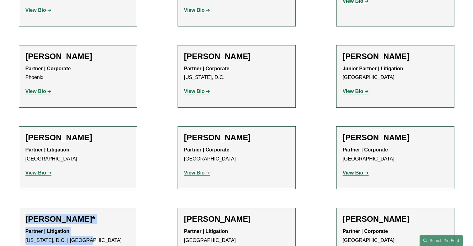
drag, startPoint x: 25, startPoint y: 93, endPoint x: 88, endPoint y: 119, distance: 68.4
click at [88, 208] on li "Emily Goebel* Partner | Litigation Washington, D.C. | Chicago View Bio Location…" at bounding box center [78, 239] width 118 height 63
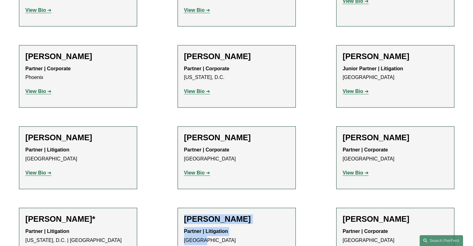
drag, startPoint x: 185, startPoint y: 96, endPoint x: 200, endPoint y: 116, distance: 25.2
click at [200, 214] on div "Barry Goheen Partner | Litigation Atlanta View Bio Location: Atlanta; Departmen…" at bounding box center [236, 239] width 105 height 50
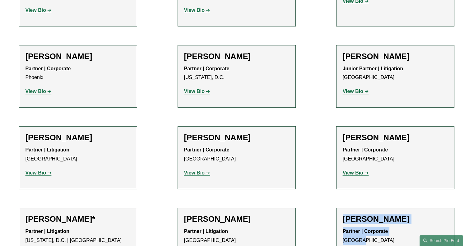
drag, startPoint x: 343, startPoint y: 93, endPoint x: 358, endPoint y: 113, distance: 24.9
click at [358, 214] on div "Damon P. Goode Partner | Corporate Atlanta View Bio Location: Atlanta; Departme…" at bounding box center [394, 239] width 105 height 50
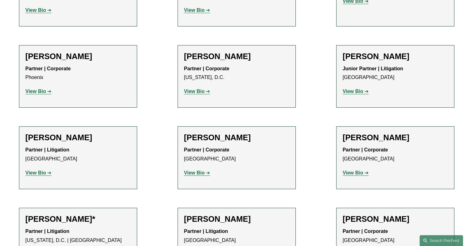
drag, startPoint x: 26, startPoint y: 174, endPoint x: 46, endPoint y: 195, distance: 28.8
drag, startPoint x: 185, startPoint y: 174, endPoint x: 201, endPoint y: 195, distance: 26.7
drag, startPoint x: 342, startPoint y: 175, endPoint x: 366, endPoint y: 199, distance: 34.1
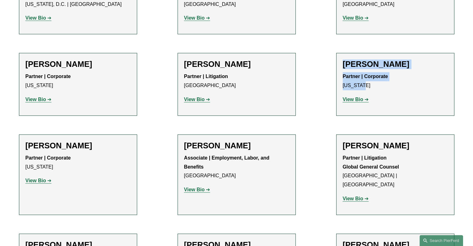
scroll to position [2935, 0]
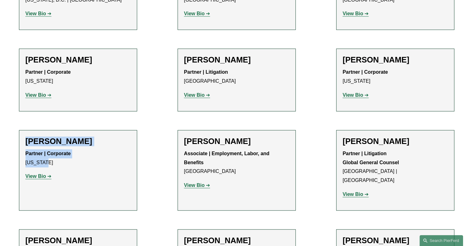
drag, startPoint x: 25, startPoint y: 16, endPoint x: 50, endPoint y: 37, distance: 32.5
click at [50, 130] on li "Adriaan Grijns Partner | Corporate New York View Bio Location: New York; Depart…" at bounding box center [78, 170] width 118 height 80
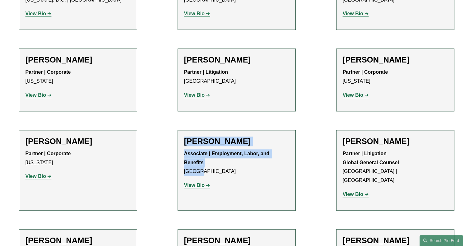
drag, startPoint x: 185, startPoint y: 16, endPoint x: 207, endPoint y: 47, distance: 37.5
click at [207, 136] on div "Afroditi Griva Associate | Employment, Labor, and Benefits London View Bio Loca…" at bounding box center [236, 165] width 105 height 58
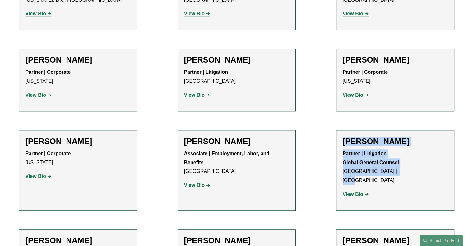
drag, startPoint x: 344, startPoint y: 16, endPoint x: 398, endPoint y: 46, distance: 61.8
click at [398, 136] on div "Jill Guldin Partner | Litigation Global General Counsel Philadelphia | Princeto…" at bounding box center [394, 169] width 105 height 67
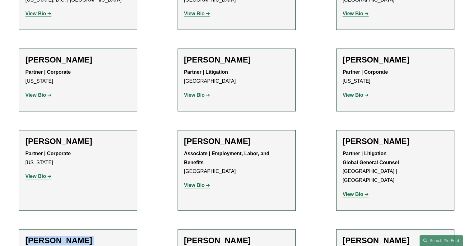
drag, startPoint x: 25, startPoint y: 106, endPoint x: 81, endPoint y: 126, distance: 59.2
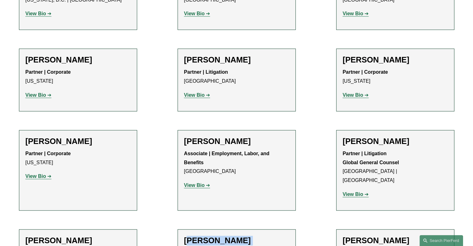
drag, startPoint x: 186, startPoint y: 106, endPoint x: 250, endPoint y: 124, distance: 66.3
drag, startPoint x: 185, startPoint y: 105, endPoint x: 260, endPoint y: 128, distance: 78.4
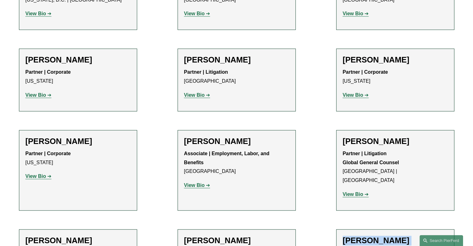
drag, startPoint x: 341, startPoint y: 105, endPoint x: 359, endPoint y: 127, distance: 28.9
drag, startPoint x: 25, startPoint y: 185, endPoint x: 43, endPoint y: 208, distance: 29.2
drag, startPoint x: 185, startPoint y: 187, endPoint x: 201, endPoint y: 211, distance: 28.5
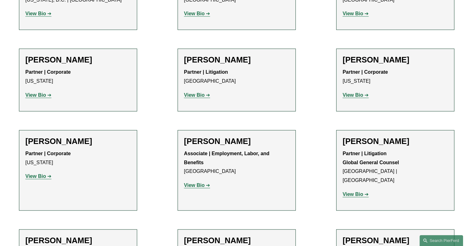
drag, startPoint x: 343, startPoint y: 188, endPoint x: 391, endPoint y: 210, distance: 53.4
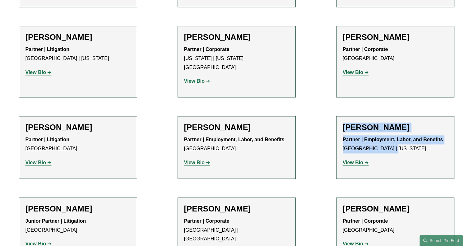
scroll to position [3175, 0]
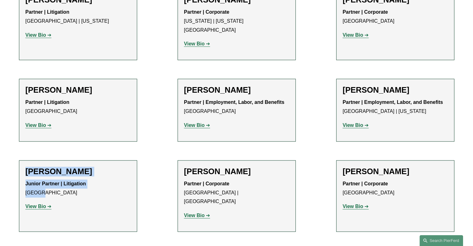
drag, startPoint x: 27, startPoint y: 28, endPoint x: 43, endPoint y: 53, distance: 29.6
click at [43, 167] on div "Daniel Hayward-Hughes Junior Partner | Litigation London View Bio Location: Lon…" at bounding box center [77, 192] width 105 height 50
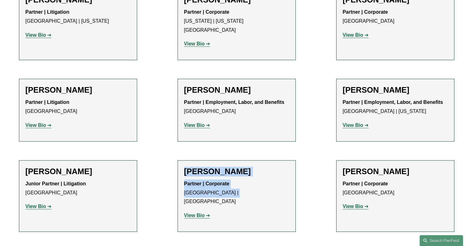
drag, startPoint x: 184, startPoint y: 29, endPoint x: 232, endPoint y: 51, distance: 53.1
click at [232, 167] on div "Benjamin Hefflinger Partner | Corporate Philadelphia | Miami View Bio Location:…" at bounding box center [236, 196] width 105 height 58
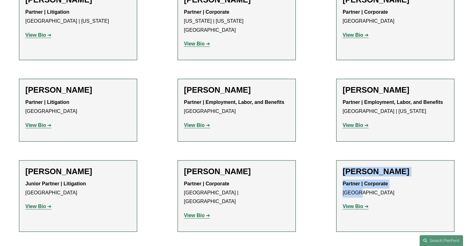
drag, startPoint x: 342, startPoint y: 27, endPoint x: 361, endPoint y: 53, distance: 31.8
click at [361, 167] on div "Julie Herzog Partner | Corporate Denver View Bio Location: Denver; Department: …" at bounding box center [394, 192] width 105 height 50
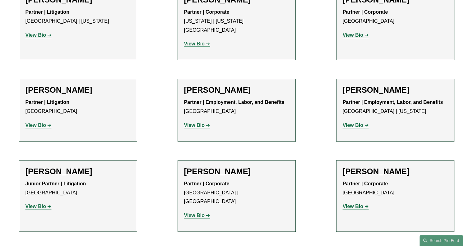
drag, startPoint x: 25, startPoint y: 108, endPoint x: 62, endPoint y: 133, distance: 44.7
drag, startPoint x: 184, startPoint y: 108, endPoint x: 204, endPoint y: 129, distance: 28.6
drag, startPoint x: 343, startPoint y: 110, endPoint x: 426, endPoint y: 128, distance: 85.6
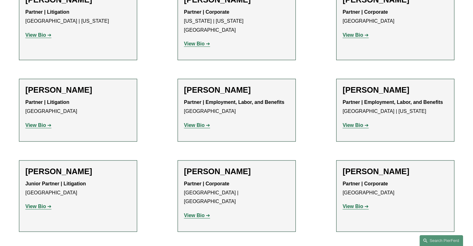
drag, startPoint x: 25, startPoint y: 191, endPoint x: 47, endPoint y: 209, distance: 28.5
drag, startPoint x: 185, startPoint y: 190, endPoint x: 201, endPoint y: 219, distance: 33.0
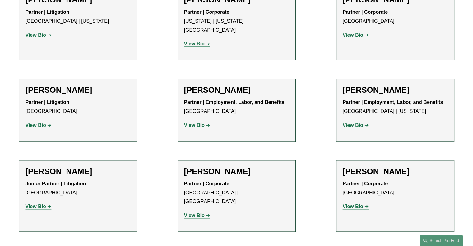
drag, startPoint x: 343, startPoint y: 190, endPoint x: 360, endPoint y: 213, distance: 28.3
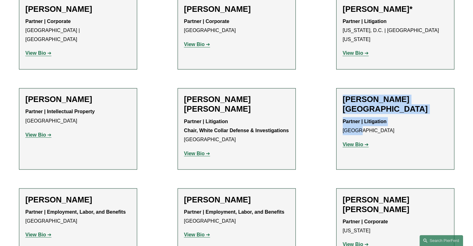
scroll to position [3440, 0]
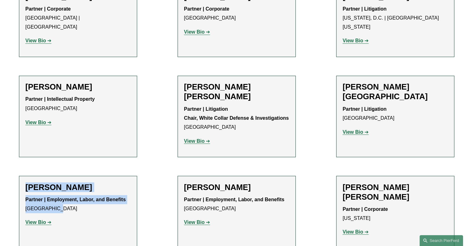
drag, startPoint x: 26, startPoint y: 16, endPoint x: 52, endPoint y: 39, distance: 34.3
click at [52, 182] on div "Sarah K. Ivy Partner | Employment, Labor, and Benefits Philadelphia View Bio Lo…" at bounding box center [77, 207] width 105 height 50
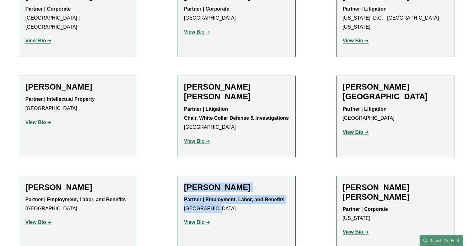
drag, startPoint x: 185, startPoint y: 14, endPoint x: 214, endPoint y: 37, distance: 37.0
click at [214, 182] on div "Benjamin K. Jacobs Partner | Employment, Labor, and Benefits Philadelphia View …" at bounding box center [236, 207] width 105 height 50
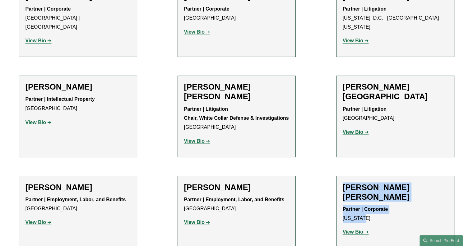
drag, startPoint x: 343, startPoint y: 15, endPoint x: 365, endPoint y: 36, distance: 30.1
click at [365, 182] on div "Merlyne Jean-Louis Partner | Corporate New York View Bio Location: New York; De…" at bounding box center [394, 211] width 105 height 59
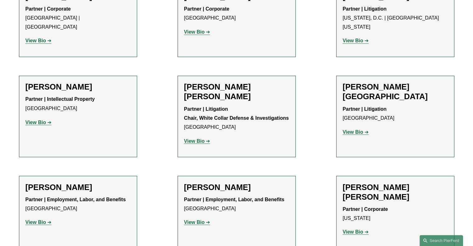
drag, startPoint x: 26, startPoint y: 95, endPoint x: 94, endPoint y: 126, distance: 74.0
drag, startPoint x: 184, startPoint y: 97, endPoint x: 202, endPoint y: 112, distance: 23.8
drag, startPoint x: 342, startPoint y: 97, endPoint x: 382, endPoint y: 121, distance: 46.7
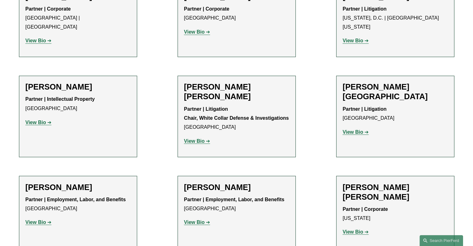
drag, startPoint x: 25, startPoint y: 186, endPoint x: 45, endPoint y: 207, distance: 28.6
drag, startPoint x: 185, startPoint y: 188, endPoint x: 208, endPoint y: 206, distance: 29.2
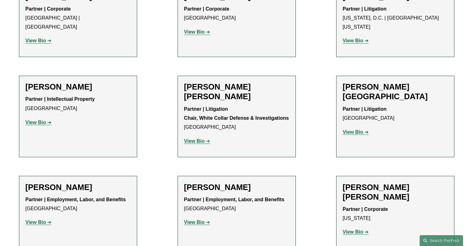
drag, startPoint x: 343, startPoint y: 185, endPoint x: 369, endPoint y: 207, distance: 34.4
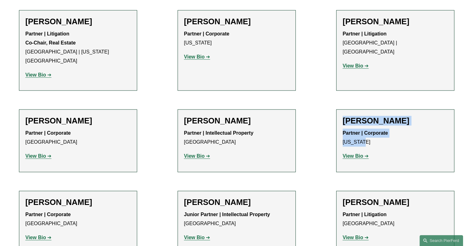
scroll to position [3697, 0]
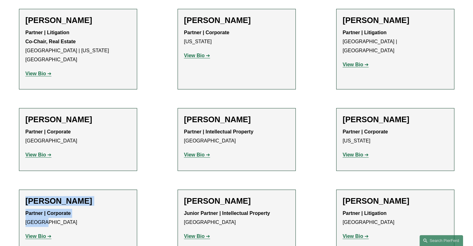
drag, startPoint x: 25, startPoint y: 8, endPoint x: 43, endPoint y: 32, distance: 29.5
click at [43, 196] on div "Rich Kaye Partner | Corporate Atlanta View Bio Location: Atlanta; Department: C…" at bounding box center [77, 221] width 105 height 50
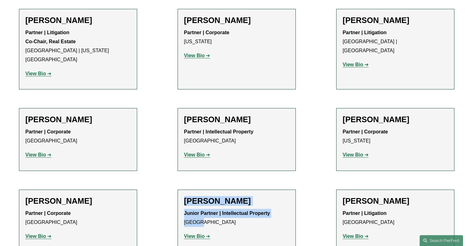
drag, startPoint x: 185, startPoint y: 10, endPoint x: 200, endPoint y: 33, distance: 27.2
click at [200, 196] on div "Daniel Kennedy Junior Partner | Intellectual Property Denver View Bio Location:…" at bounding box center [236, 221] width 105 height 50
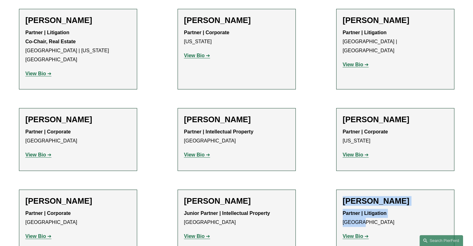
drag, startPoint x: 342, startPoint y: 11, endPoint x: 361, endPoint y: 32, distance: 27.9
click at [361, 196] on div "Andrea L. Kim Partner | Litigation Houston View Bio Location: Houston; Departme…" at bounding box center [394, 221] width 105 height 50
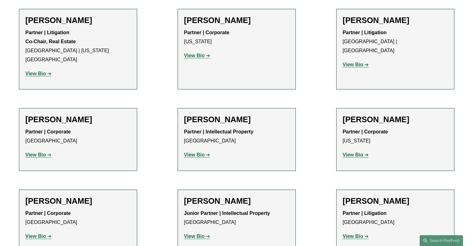
drag, startPoint x: 26, startPoint y: 90, endPoint x: 75, endPoint y: 122, distance: 58.2
drag, startPoint x: 184, startPoint y: 91, endPoint x: 250, endPoint y: 114, distance: 69.6
drag, startPoint x: 344, startPoint y: 93, endPoint x: 392, endPoint y: 113, distance: 52.3
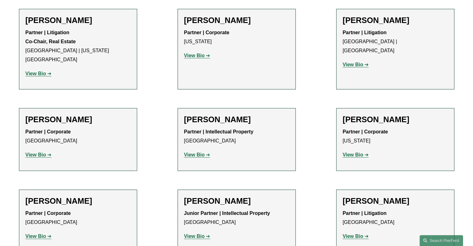
drag, startPoint x: 25, startPoint y: 180, endPoint x: 64, endPoint y: 214, distance: 51.5
drag, startPoint x: 184, startPoint y: 180, endPoint x: 241, endPoint y: 200, distance: 60.1
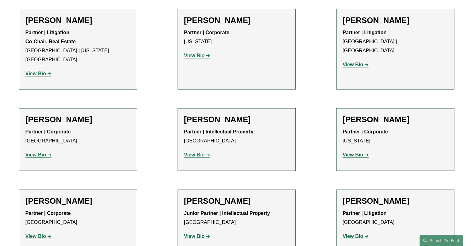
drag, startPoint x: 182, startPoint y: 181, endPoint x: 254, endPoint y: 206, distance: 75.9
drag, startPoint x: 345, startPoint y: 181, endPoint x: 360, endPoint y: 204, distance: 28.0
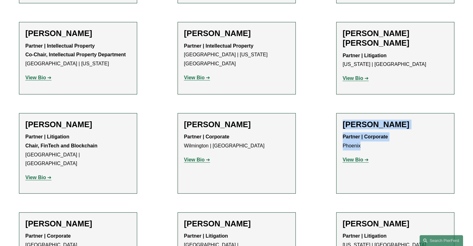
scroll to position [3949, 0]
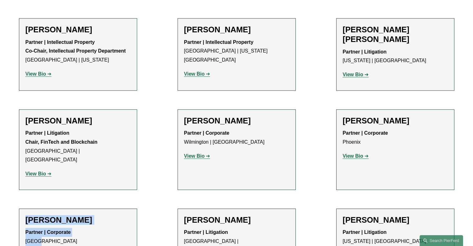
drag, startPoint x: 24, startPoint y: 18, endPoint x: 48, endPoint y: 45, distance: 35.9
click at [48, 208] on li "Lauren Parsons Langham Partner | Corporate Tampa View Bio Location: Tampa; Depa…" at bounding box center [78, 243] width 118 height 71
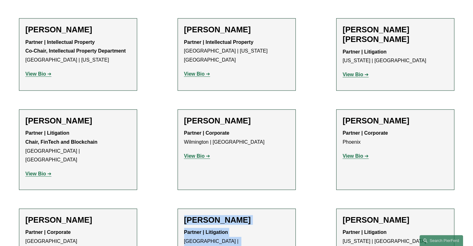
drag, startPoint x: 185, startPoint y: 18, endPoint x: 236, endPoint y: 43, distance: 56.8
click at [236, 215] on div "Drew Lanphere Partner | Litigation Palo Alto | Los Angeles View Bio Location: P…" at bounding box center [236, 244] width 105 height 58
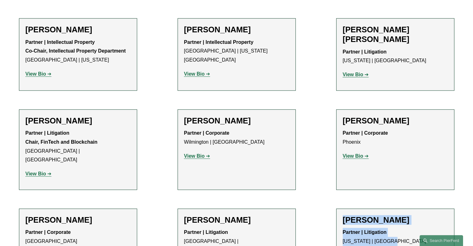
drag, startPoint x: 342, startPoint y: 20, endPoint x: 389, endPoint y: 42, distance: 52.1
click at [389, 215] on div "Robert Lesko Partner | Litigation New York | Princeton View Bio Location: New Y…" at bounding box center [394, 240] width 105 height 50
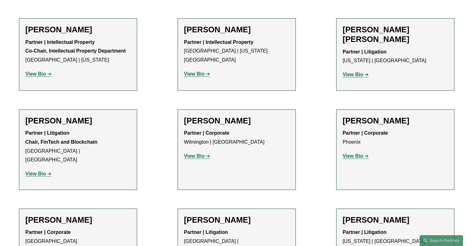
drag, startPoint x: 26, startPoint y: 100, endPoint x: 54, endPoint y: 131, distance: 42.1
drag, startPoint x: 184, startPoint y: 98, endPoint x: 232, endPoint y: 122, distance: 53.6
drag, startPoint x: 343, startPoint y: 100, endPoint x: 367, endPoint y: 125, distance: 34.3
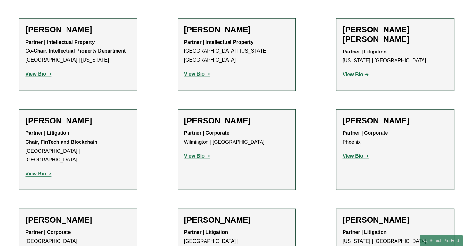
drag, startPoint x: 27, startPoint y: 190, endPoint x: 70, endPoint y: 222, distance: 53.4
drag, startPoint x: 184, startPoint y: 190, endPoint x: 201, endPoint y: 209, distance: 25.5
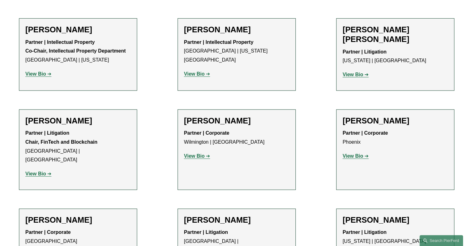
drag, startPoint x: 343, startPoint y: 189, endPoint x: 363, endPoint y: 210, distance: 28.6
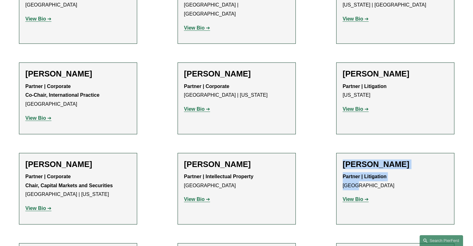
scroll to position [4210, 0]
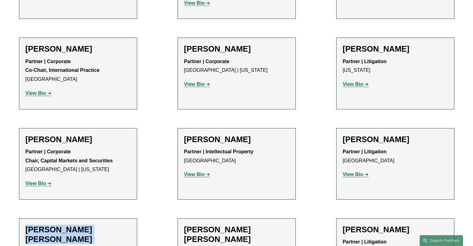
drag, startPoint x: 25, startPoint y: 19, endPoint x: 41, endPoint y: 40, distance: 26.2
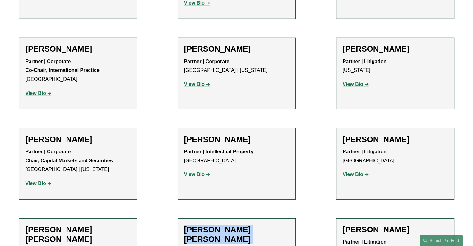
drag, startPoint x: 185, startPoint y: 20, endPoint x: 204, endPoint y: 43, distance: 30.7
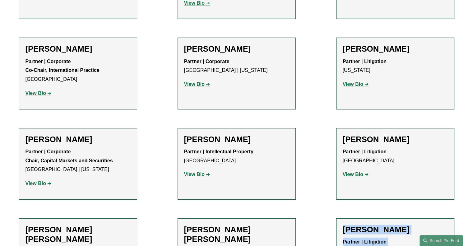
drag, startPoint x: 341, startPoint y: 20, endPoint x: 363, endPoint y: 41, distance: 30.1
drag, startPoint x: 26, startPoint y: 102, endPoint x: 64, endPoint y: 121, distance: 42.4
drag, startPoint x: 184, startPoint y: 100, endPoint x: 213, endPoint y: 122, distance: 35.7
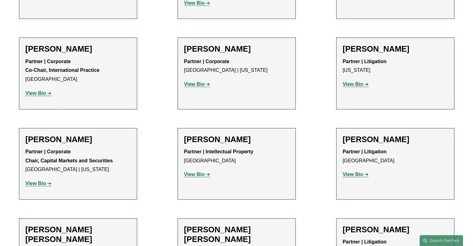
drag, startPoint x: 342, startPoint y: 100, endPoint x: 392, endPoint y: 121, distance: 54.0
drag, startPoint x: 26, startPoint y: 180, endPoint x: 53, endPoint y: 203, distance: 34.6
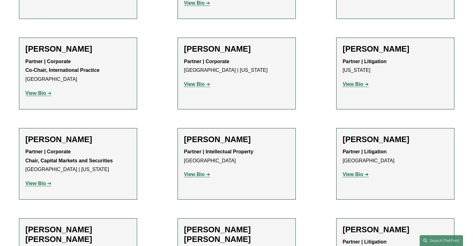
drag, startPoint x: 185, startPoint y: 182, endPoint x: 201, endPoint y: 203, distance: 25.7
drag, startPoint x: 343, startPoint y: 183, endPoint x: 408, endPoint y: 201, distance: 66.7
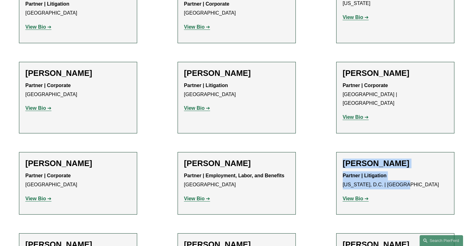
scroll to position [4459, 0]
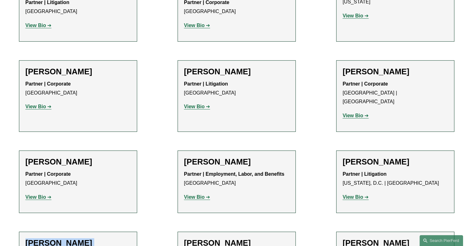
drag, startPoint x: 27, startPoint y: 13, endPoint x: 69, endPoint y: 35, distance: 48.1
drag, startPoint x: 184, startPoint y: 13, endPoint x: 200, endPoint y: 36, distance: 27.8
drag, startPoint x: 344, startPoint y: 15, endPoint x: 363, endPoint y: 36, distance: 28.4
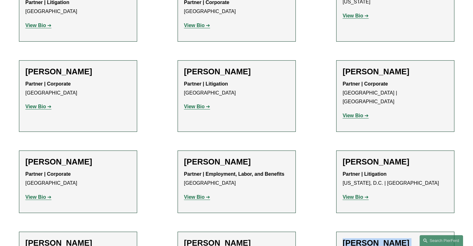
drag, startPoint x: 25, startPoint y: 93, endPoint x: 48, endPoint y: 119, distance: 34.8
drag, startPoint x: 184, startPoint y: 94, endPoint x: 238, endPoint y: 117, distance: 58.6
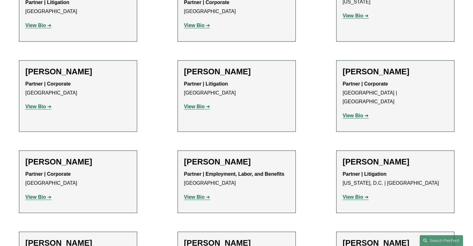
drag, startPoint x: 344, startPoint y: 94, endPoint x: 414, endPoint y: 132, distance: 79.7
drag, startPoint x: 343, startPoint y: 94, endPoint x: 415, endPoint y: 128, distance: 79.1
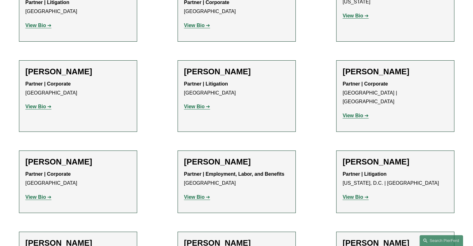
drag, startPoint x: 25, startPoint y: 184, endPoint x: 74, endPoint y: 217, distance: 59.1
drag, startPoint x: 184, startPoint y: 185, endPoint x: 242, endPoint y: 207, distance: 62.2
drag, startPoint x: 343, startPoint y: 185, endPoint x: 405, endPoint y: 212, distance: 67.5
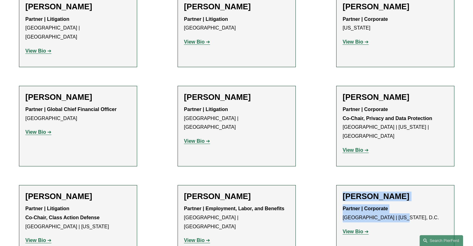
scroll to position [4720, 0]
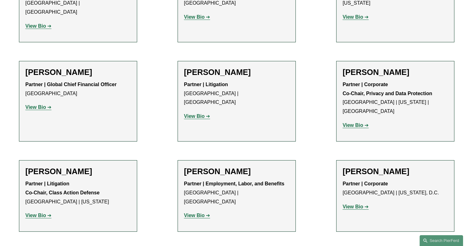
drag, startPoint x: 26, startPoint y: 12, endPoint x: 78, endPoint y: 37, distance: 57.8
drag, startPoint x: 185, startPoint y: 15, endPoint x: 253, endPoint y: 37, distance: 72.0
drag, startPoint x: 341, startPoint y: 14, endPoint x: 357, endPoint y: 38, distance: 28.4
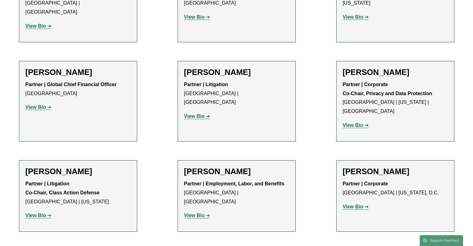
drag, startPoint x: 25, startPoint y: 96, endPoint x: 65, endPoint y: 118, distance: 45.6
drag, startPoint x: 186, startPoint y: 97, endPoint x: 192, endPoint y: 116, distance: 20.1
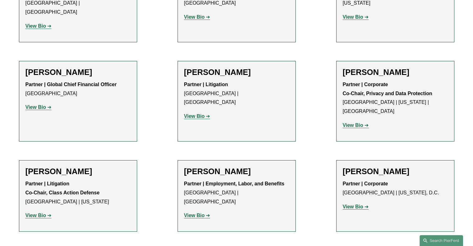
drag, startPoint x: 182, startPoint y: 97, endPoint x: 210, endPoint y: 129, distance: 42.5
drag, startPoint x: 341, startPoint y: 96, endPoint x: 399, endPoint y: 121, distance: 63.0
drag, startPoint x: 27, startPoint y: 185, endPoint x: 47, endPoint y: 217, distance: 37.7
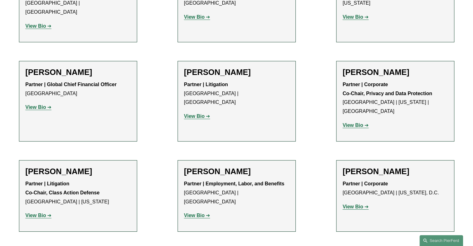
drag, startPoint x: 185, startPoint y: 186, endPoint x: 244, endPoint y: 212, distance: 64.3
drag, startPoint x: 344, startPoint y: 185, endPoint x: 365, endPoint y: 205, distance: 29.0
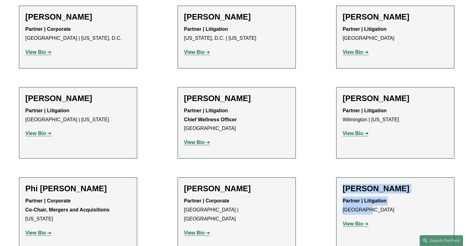
scroll to position [4977, 0]
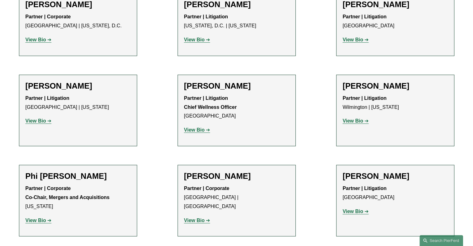
drag, startPoint x: 25, startPoint y: 19, endPoint x: 80, endPoint y: 43, distance: 60.6
drag, startPoint x: 184, startPoint y: 18, endPoint x: 202, endPoint y: 41, distance: 29.0
drag, startPoint x: 345, startPoint y: 20, endPoint x: 349, endPoint y: 33, distance: 14.4
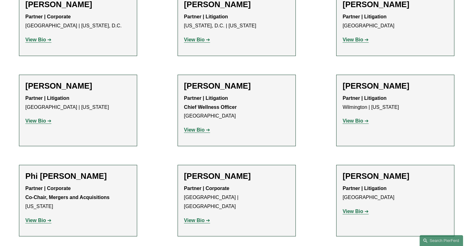
drag, startPoint x: 340, startPoint y: 17, endPoint x: 367, endPoint y: 42, distance: 36.3
drag, startPoint x: 25, startPoint y: 98, endPoint x: 91, endPoint y: 130, distance: 73.1
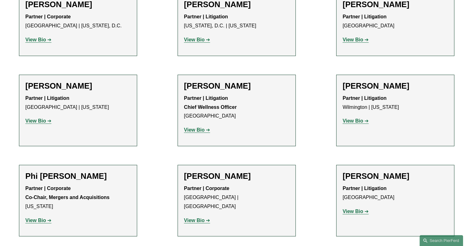
drag, startPoint x: 184, startPoint y: 100, endPoint x: 206, endPoint y: 124, distance: 33.0
drag, startPoint x: 343, startPoint y: 98, endPoint x: 362, endPoint y: 131, distance: 38.0
drag, startPoint x: 25, startPoint y: 190, endPoint x: 78, endPoint y: 212, distance: 57.8
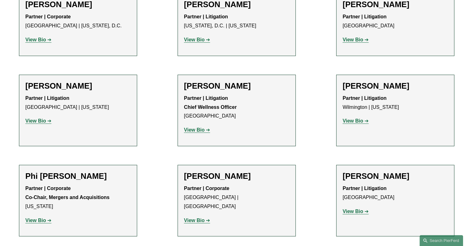
drag, startPoint x: 185, startPoint y: 190, endPoint x: 201, endPoint y: 211, distance: 26.6
drag, startPoint x: 343, startPoint y: 190, endPoint x: 363, endPoint y: 210, distance: 28.1
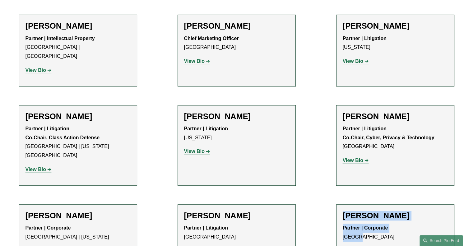
scroll to position [5225, 0]
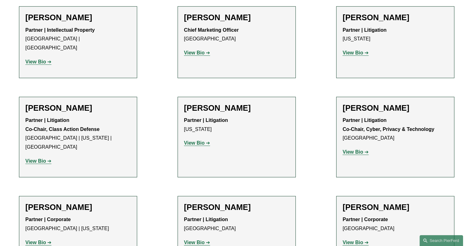
drag, startPoint x: 25, startPoint y: 21, endPoint x: 49, endPoint y: 44, distance: 33.8
drag, startPoint x: 184, startPoint y: 22, endPoint x: 204, endPoint y: 53, distance: 36.8
drag, startPoint x: 344, startPoint y: 22, endPoint x: 363, endPoint y: 46, distance: 30.7
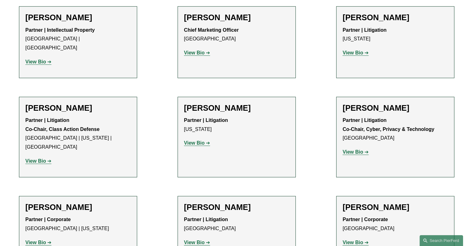
drag, startPoint x: 26, startPoint y: 113, endPoint x: 42, endPoint y: 133, distance: 25.0
drag, startPoint x: 186, startPoint y: 112, endPoint x: 198, endPoint y: 133, distance: 23.7
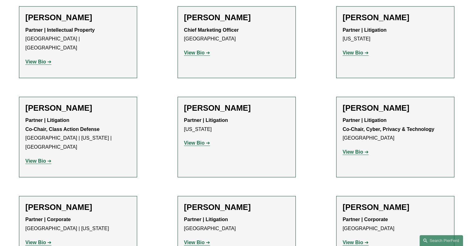
drag, startPoint x: 181, startPoint y: 117, endPoint x: 204, endPoint y: 137, distance: 30.8
drag, startPoint x: 341, startPoint y: 114, endPoint x: 368, endPoint y: 138, distance: 36.3
drag, startPoint x: 26, startPoint y: 194, endPoint x: 129, endPoint y: 215, distance: 104.9
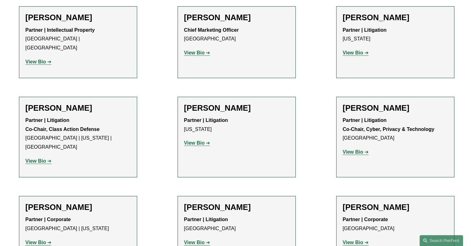
drag, startPoint x: 183, startPoint y: 193, endPoint x: 226, endPoint y: 218, distance: 50.5
drag, startPoint x: 344, startPoint y: 194, endPoint x: 378, endPoint y: 216, distance: 40.7
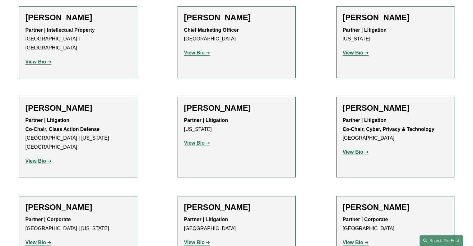
drag, startPoint x: 378, startPoint y: 216, endPoint x: 343, endPoint y: 218, distance: 34.5
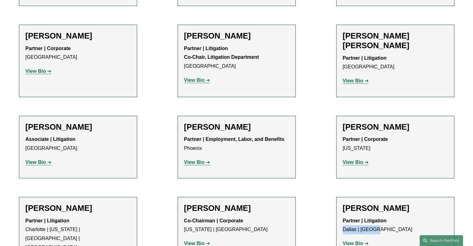
scroll to position [5482, 0]
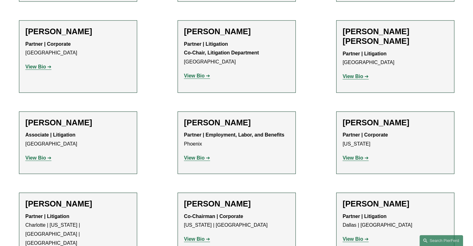
drag, startPoint x: 25, startPoint y: 18, endPoint x: 61, endPoint y: 42, distance: 42.7
drag, startPoint x: 184, startPoint y: 18, endPoint x: 199, endPoint y: 39, distance: 26.2
drag, startPoint x: 344, startPoint y: 20, endPoint x: 382, endPoint y: 42, distance: 44.5
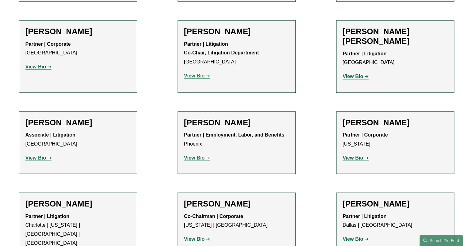
drag, startPoint x: 26, startPoint y: 99, endPoint x: 72, endPoint y: 138, distance: 60.4
drag, startPoint x: 185, startPoint y: 101, endPoint x: 239, endPoint y: 139, distance: 66.5
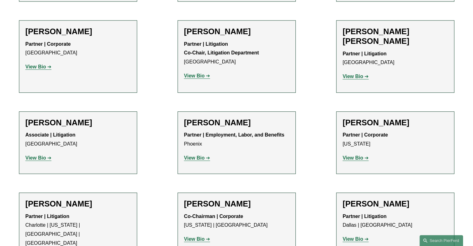
drag, startPoint x: 343, startPoint y: 98, endPoint x: 359, endPoint y: 121, distance: 27.8
drag, startPoint x: 25, startPoint y: 199, endPoint x: 43, endPoint y: 219, distance: 27.5
drag, startPoint x: 186, startPoint y: 197, endPoint x: 203, endPoint y: 221, distance: 28.8
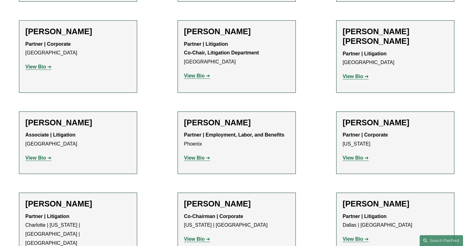
drag, startPoint x: 342, startPoint y: 197, endPoint x: 389, endPoint y: 220, distance: 52.0
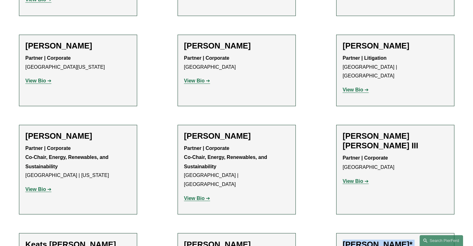
scroll to position [5743, 0]
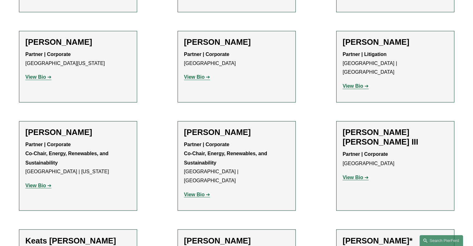
drag, startPoint x: 25, startPoint y: 20, endPoint x: 47, endPoint y: 39, distance: 29.5
drag, startPoint x: 183, startPoint y: 17, endPoint x: 208, endPoint y: 38, distance: 32.7
drag, startPoint x: 345, startPoint y: 19, endPoint x: 364, endPoint y: 48, distance: 35.4
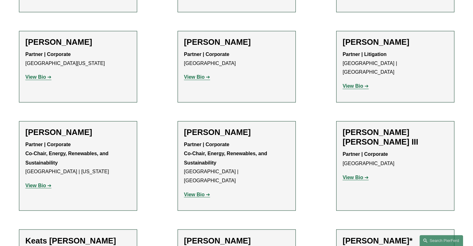
drag, startPoint x: 27, startPoint y: 110, endPoint x: 58, endPoint y: 129, distance: 36.7
drag, startPoint x: 186, startPoint y: 107, endPoint x: 207, endPoint y: 134, distance: 33.8
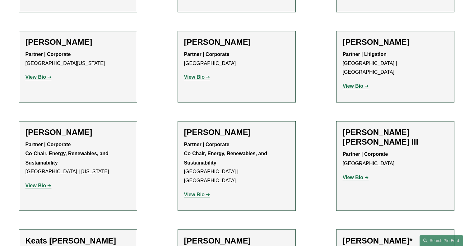
drag, startPoint x: 343, startPoint y: 109, endPoint x: 383, endPoint y: 135, distance: 47.7
drag, startPoint x: 26, startPoint y: 189, endPoint x: 51, endPoint y: 212, distance: 34.5
drag, startPoint x: 185, startPoint y: 188, endPoint x: 204, endPoint y: 219, distance: 35.7
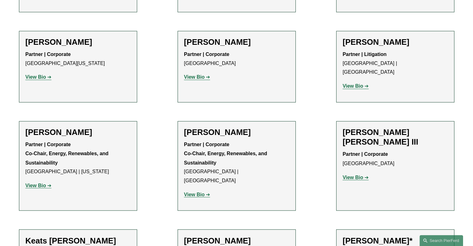
drag, startPoint x: 345, startPoint y: 189, endPoint x: 391, endPoint y: 211, distance: 50.9
drag, startPoint x: 341, startPoint y: 190, endPoint x: 396, endPoint y: 212, distance: 60.1
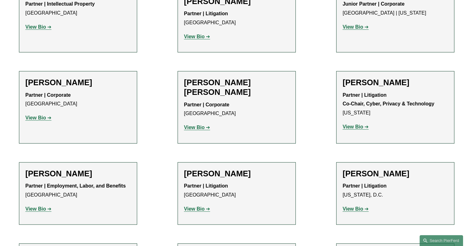
scroll to position [6004, 0]
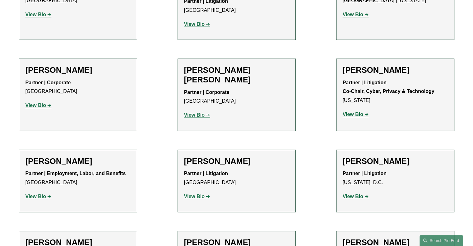
drag, startPoint x: 27, startPoint y: 19, endPoint x: 42, endPoint y: 43, distance: 27.8
drag, startPoint x: 185, startPoint y: 18, endPoint x: 208, endPoint y: 42, distance: 33.6
drag, startPoint x: 342, startPoint y: 17, endPoint x: 357, endPoint y: 41, distance: 27.5
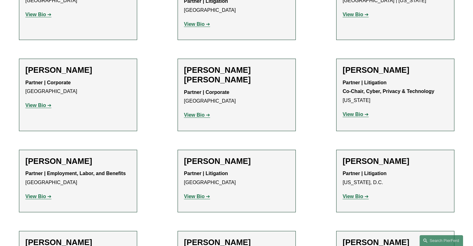
drag, startPoint x: 26, startPoint y: 97, endPoint x: 50, endPoint y: 120, distance: 33.2
drag, startPoint x: 184, startPoint y: 100, endPoint x: 207, endPoint y: 121, distance: 31.0
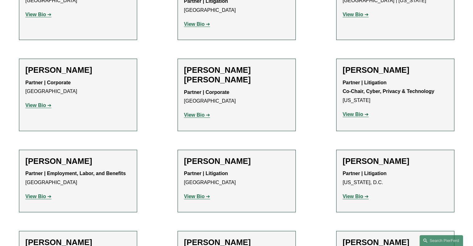
drag, startPoint x: 342, startPoint y: 100, endPoint x: 373, endPoint y: 126, distance: 41.4
drag, startPoint x: 25, startPoint y: 182, endPoint x: 48, endPoint y: 218, distance: 42.0
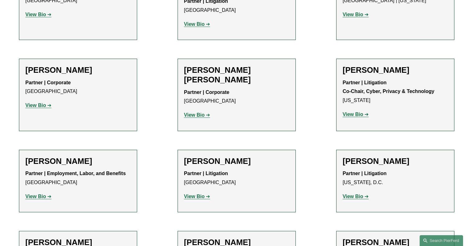
drag, startPoint x: 184, startPoint y: 180, endPoint x: 244, endPoint y: 203, distance: 64.3
drag, startPoint x: 343, startPoint y: 181, endPoint x: 358, endPoint y: 205, distance: 27.8
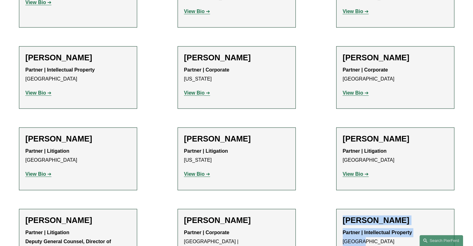
scroll to position [6282, 0]
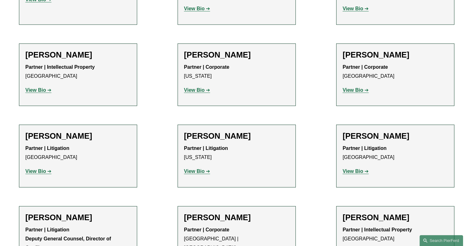
drag, startPoint x: 27, startPoint y: 4, endPoint x: 45, endPoint y: 33, distance: 33.7
drag, startPoint x: 184, startPoint y: 1, endPoint x: 200, endPoint y: 42, distance: 43.4
drag, startPoint x: 343, startPoint y: 3, endPoint x: 418, endPoint y: 34, distance: 81.3
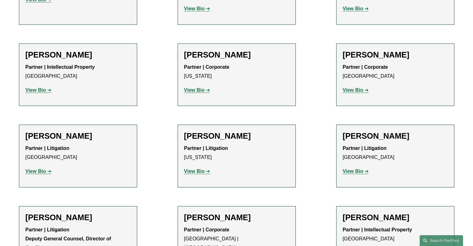
drag, startPoint x: 26, startPoint y: 100, endPoint x: 45, endPoint y: 125, distance: 31.5
drag, startPoint x: 183, startPoint y: 101, endPoint x: 207, endPoint y: 124, distance: 33.0
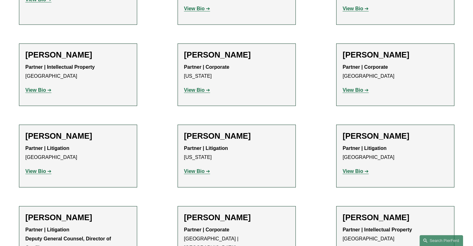
drag, startPoint x: 345, startPoint y: 102, endPoint x: 372, endPoint y: 142, distance: 48.3
drag, startPoint x: 26, startPoint y: 201, endPoint x: 48, endPoint y: 240, distance: 44.5
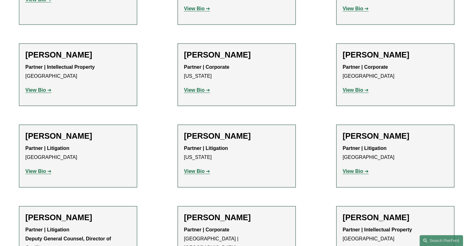
drag, startPoint x: 185, startPoint y: 201, endPoint x: 208, endPoint y: 231, distance: 37.3
drag, startPoint x: 341, startPoint y: 200, endPoint x: 360, endPoint y: 221, distance: 28.8
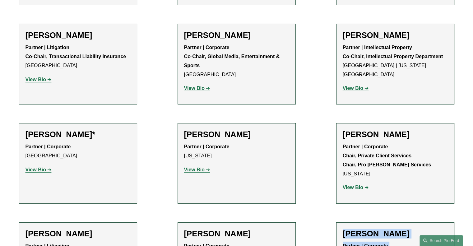
scroll to position [6576, 0]
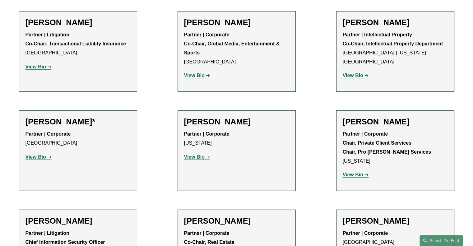
drag, startPoint x: 25, startPoint y: 5, endPoint x: 58, endPoint y: 24, distance: 38.5
drag, startPoint x: 24, startPoint y: 6, endPoint x: 52, endPoint y: 31, distance: 37.9
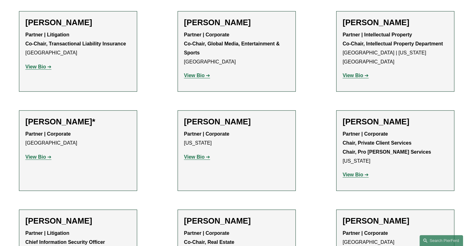
drag, startPoint x: 184, startPoint y: 7, endPoint x: 212, endPoint y: 45, distance: 47.9
drag, startPoint x: 342, startPoint y: 6, endPoint x: 358, endPoint y: 32, distance: 30.7
drag, startPoint x: 25, startPoint y: 105, endPoint x: 47, endPoint y: 123, distance: 27.6
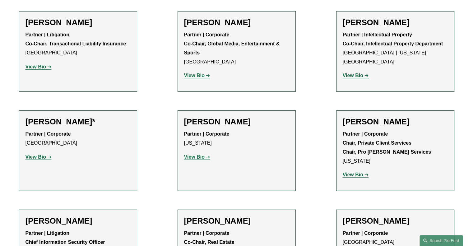
drag, startPoint x: 25, startPoint y: 105, endPoint x: 44, endPoint y: 127, distance: 29.3
drag, startPoint x: 185, startPoint y: 104, endPoint x: 207, endPoint y: 125, distance: 31.2
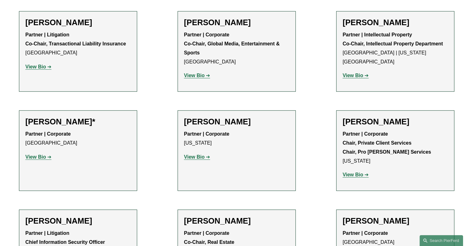
drag, startPoint x: 344, startPoint y: 104, endPoint x: 359, endPoint y: 126, distance: 25.9
drag, startPoint x: 26, startPoint y: 184, endPoint x: 49, endPoint y: 207, distance: 32.1
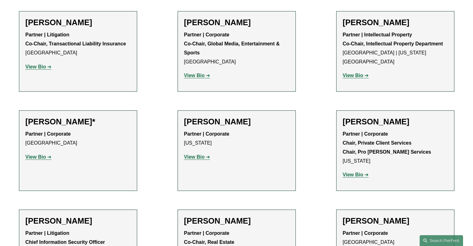
drag, startPoint x: 184, startPoint y: 185, endPoint x: 237, endPoint y: 210, distance: 58.5
drag, startPoint x: 343, startPoint y: 185, endPoint x: 358, endPoint y: 210, distance: 29.1
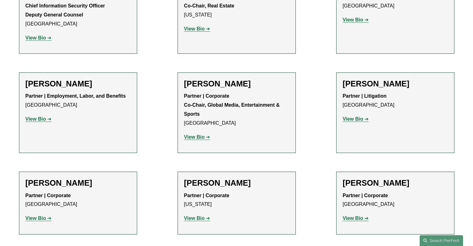
scroll to position [6820, 0]
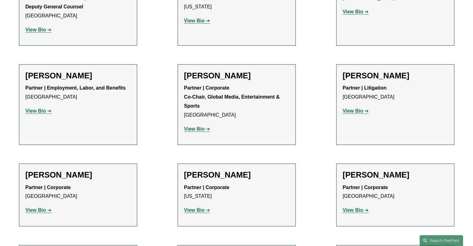
drag, startPoint x: 25, startPoint y: 23, endPoint x: 46, endPoint y: 43, distance: 29.4
drag, startPoint x: 183, startPoint y: 23, endPoint x: 201, endPoint y: 43, distance: 27.3
drag, startPoint x: 342, startPoint y: 22, endPoint x: 363, endPoint y: 45, distance: 31.6
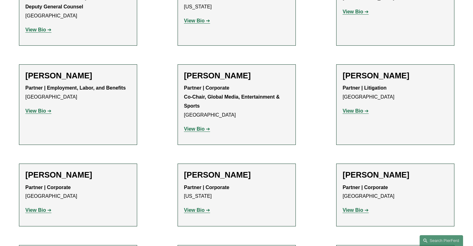
drag, startPoint x: 25, startPoint y: 102, endPoint x: 42, endPoint y: 126, distance: 30.0
drag, startPoint x: 184, startPoint y: 103, endPoint x: 213, endPoint y: 127, distance: 37.6
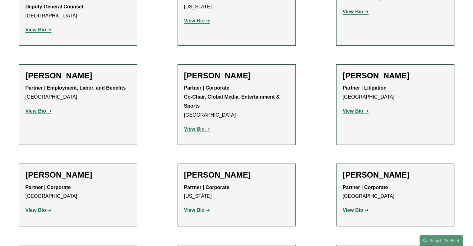
drag, startPoint x: 343, startPoint y: 103, endPoint x: 383, endPoint y: 124, distance: 45.6
drag, startPoint x: 26, startPoint y: 184, endPoint x: 43, endPoint y: 209, distance: 30.5
drag, startPoint x: 186, startPoint y: 185, endPoint x: 234, endPoint y: 211, distance: 53.5
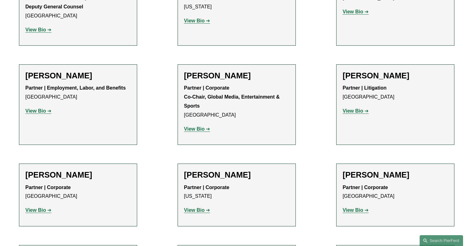
drag, startPoint x: 343, startPoint y: 185, endPoint x: 361, endPoint y: 205, distance: 27.7
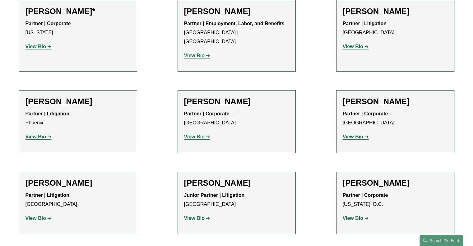
scroll to position [7068, 0]
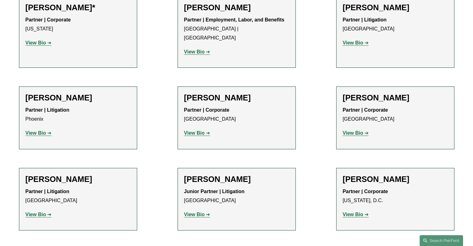
drag, startPoint x: 27, startPoint y: 18, endPoint x: 39, endPoint y: 48, distance: 32.0
drag, startPoint x: 183, startPoint y: 17, endPoint x: 208, endPoint y: 43, distance: 35.4
drag, startPoint x: 343, startPoint y: 18, endPoint x: 363, endPoint y: 39, distance: 28.8
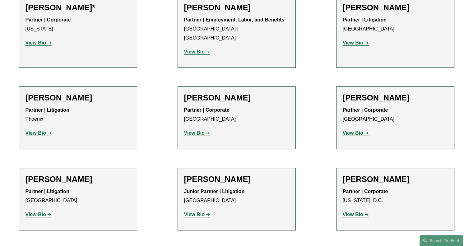
drag, startPoint x: 25, startPoint y: 107, endPoint x: 68, endPoint y: 130, distance: 48.8
drag, startPoint x: 185, startPoint y: 108, endPoint x: 202, endPoint y: 129, distance: 26.9
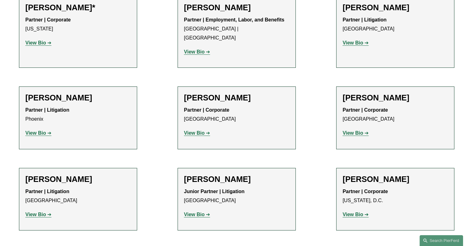
drag, startPoint x: 343, startPoint y: 107, endPoint x: 363, endPoint y: 128, distance: 29.2
drag, startPoint x: 27, startPoint y: 187, endPoint x: 48, endPoint y: 211, distance: 31.9
drag, startPoint x: 185, startPoint y: 190, endPoint x: 219, endPoint y: 212, distance: 40.5
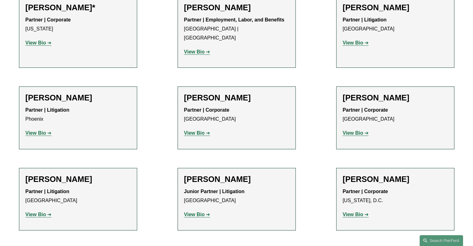
drag, startPoint x: 344, startPoint y: 188, endPoint x: 359, endPoint y: 212, distance: 28.0
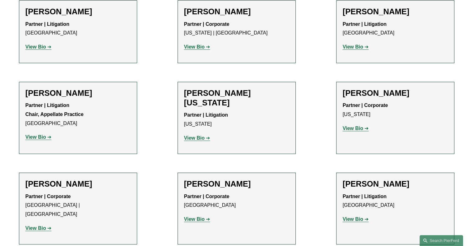
scroll to position [7317, 0]
drag, startPoint x: 27, startPoint y: 20, endPoint x: 46, endPoint y: 43, distance: 30.1
drag, startPoint x: 185, startPoint y: 23, endPoint x: 203, endPoint y: 44, distance: 28.1
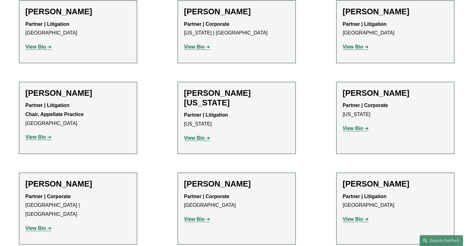
drag, startPoint x: 343, startPoint y: 21, endPoint x: 375, endPoint y: 46, distance: 40.3
drag, startPoint x: 25, startPoint y: 102, endPoint x: 39, endPoint y: 124, distance: 26.0
drag, startPoint x: 184, startPoint y: 102, endPoint x: 204, endPoint y: 124, distance: 30.1
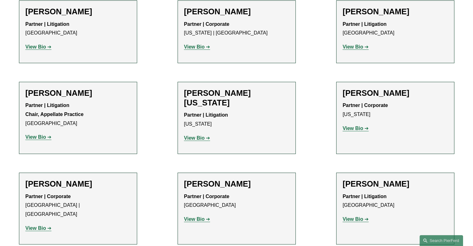
drag, startPoint x: 344, startPoint y: 102, endPoint x: 399, endPoint y: 124, distance: 59.5
drag, startPoint x: 25, startPoint y: 183, endPoint x: 69, endPoint y: 203, distance: 48.5
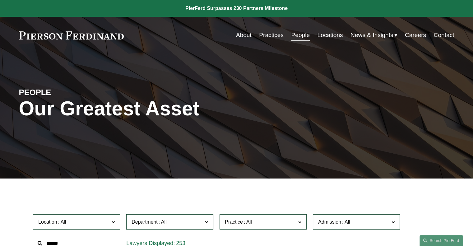
click at [82, 243] on input "text" at bounding box center [76, 242] width 87 height 15
type input "*******"
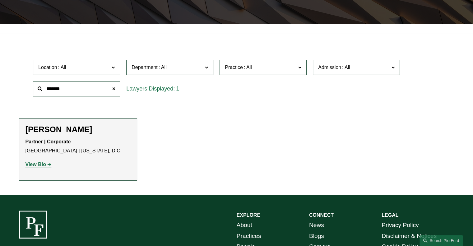
scroll to position [157, 0]
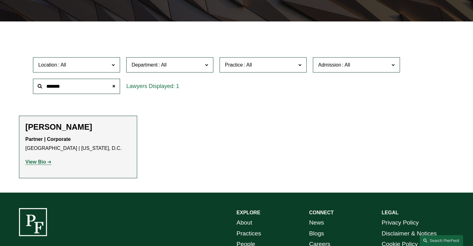
click at [39, 164] on strong "View Bio" at bounding box center [35, 161] width 21 height 5
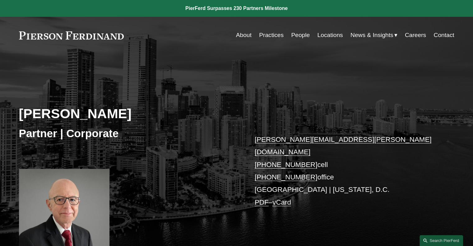
click at [237, 36] on link "About" at bounding box center [244, 35] width 16 height 12
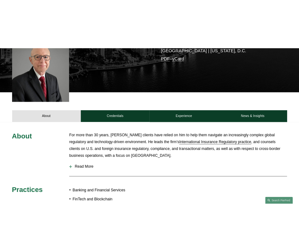
scroll to position [186, 0]
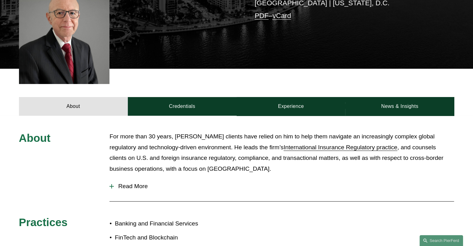
click at [126, 183] on span "Read More" at bounding box center [284, 186] width 340 height 7
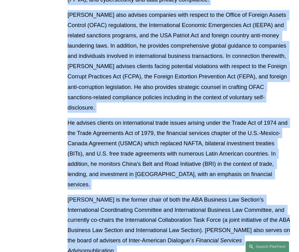
scroll to position [671, 0]
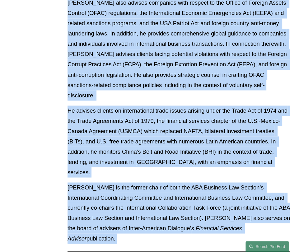
drag, startPoint x: 66, startPoint y: 60, endPoint x: 245, endPoint y: 148, distance: 199.2
copy div "Lor ipsu dolo 96 sitam, Con Adipisc’e seddoei temp incidi ut lab et dolo magn a…"
